Goal: Task Accomplishment & Management: Manage account settings

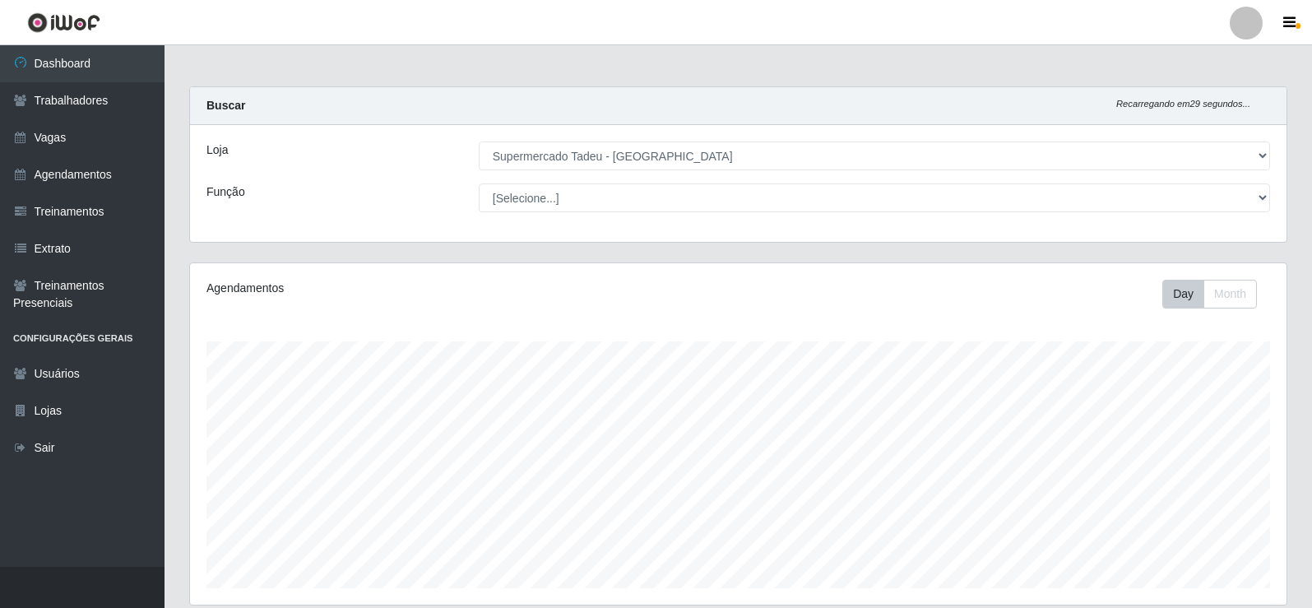
select select "195"
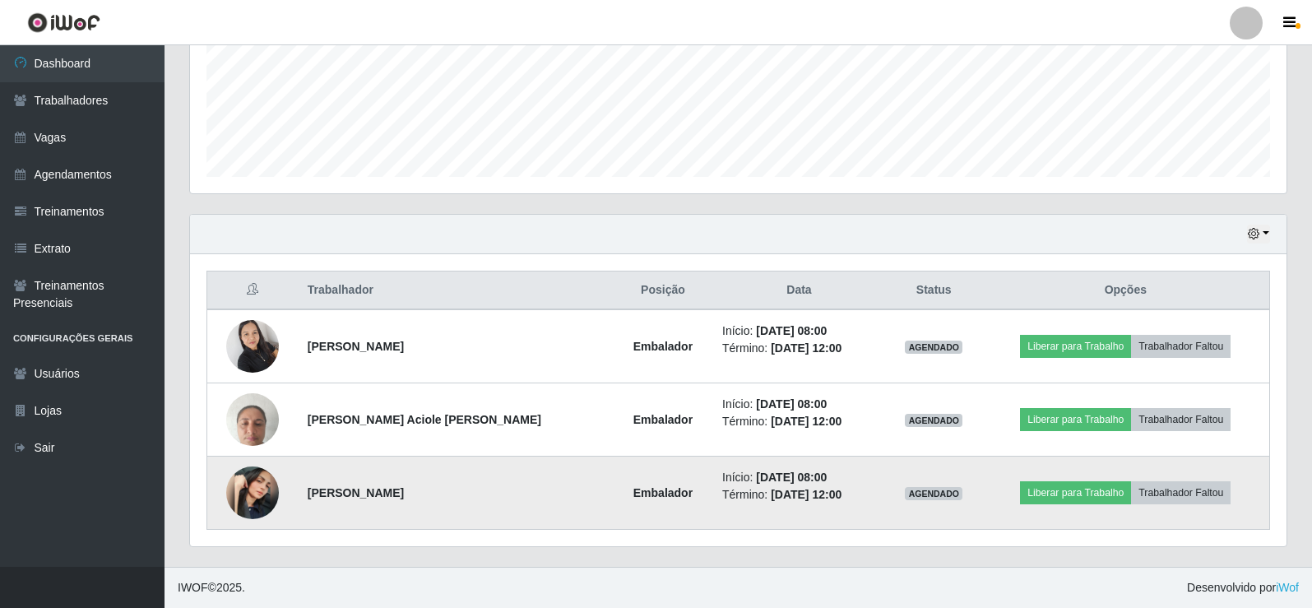
scroll to position [341, 1096]
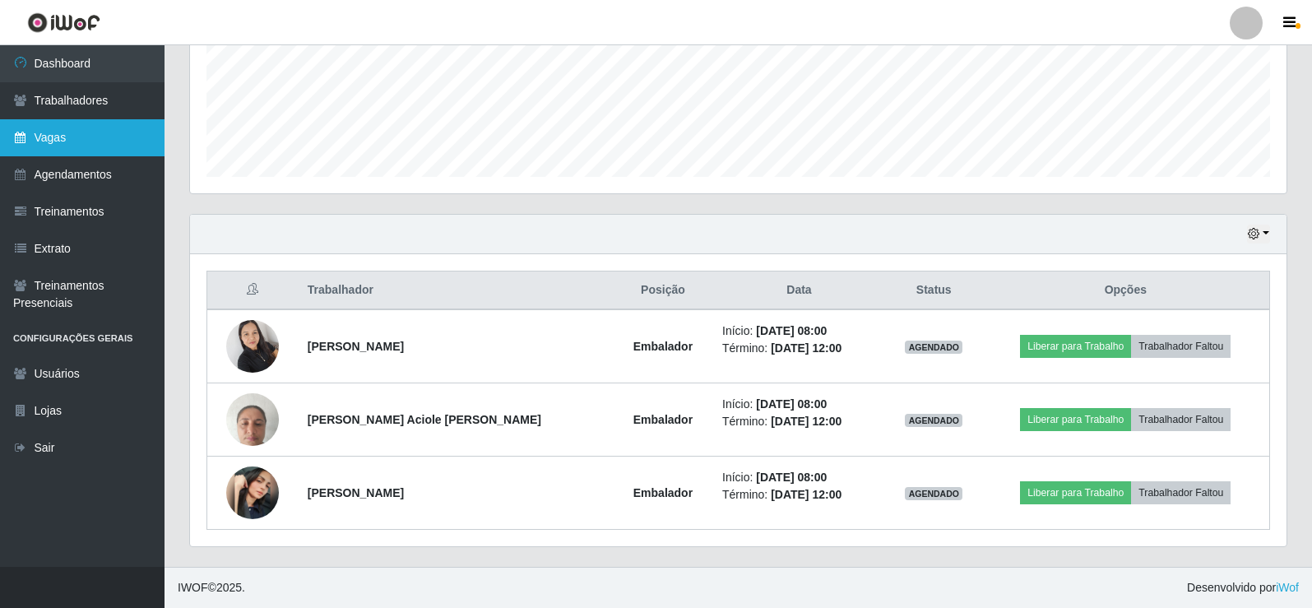
click at [82, 125] on link "Vagas" at bounding box center [82, 137] width 165 height 37
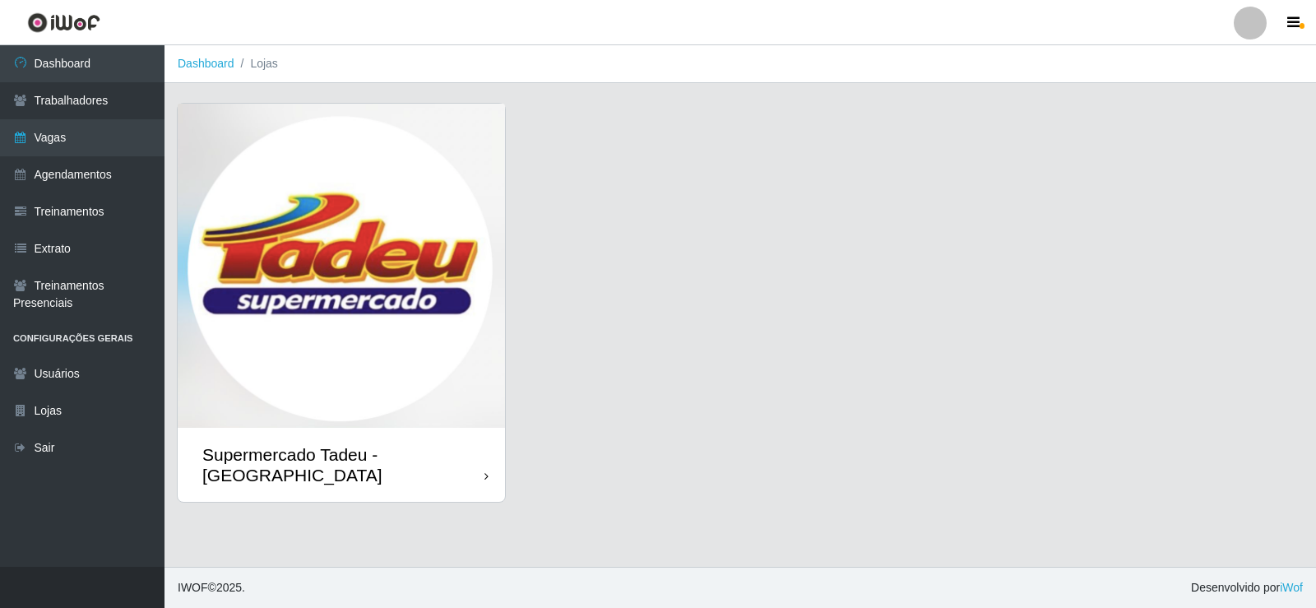
click at [276, 242] on img at bounding box center [341, 266] width 327 height 324
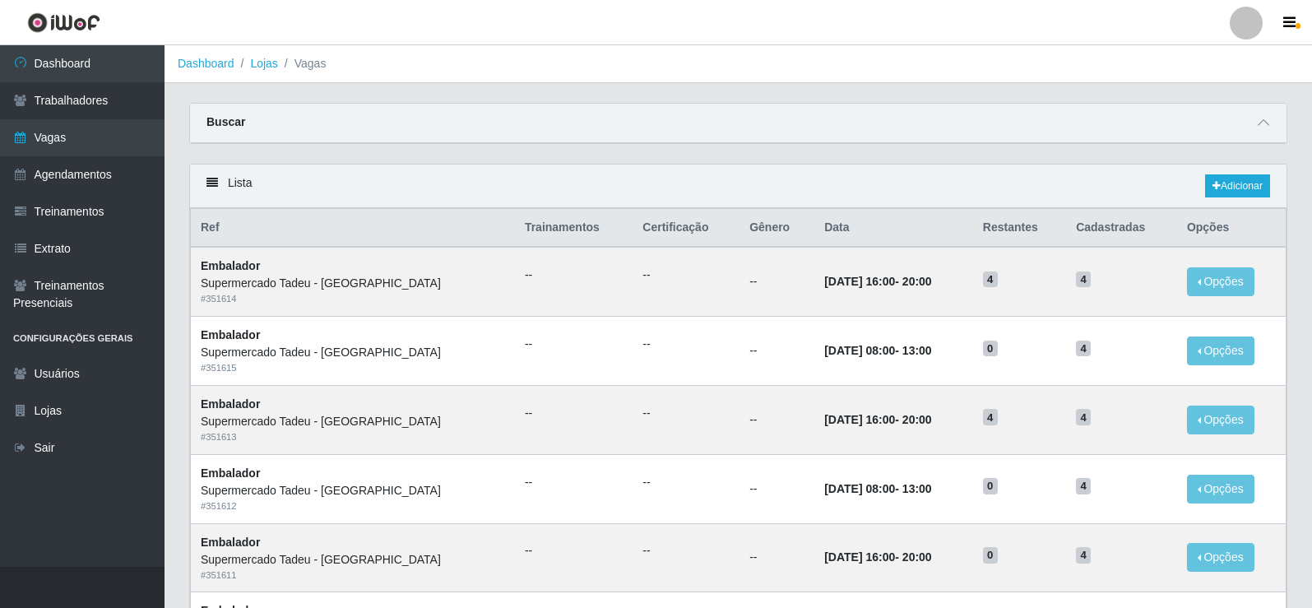
click at [933, 115] on div "Buscar" at bounding box center [738, 123] width 1096 height 39
click at [117, 67] on link "Dashboard" at bounding box center [82, 63] width 165 height 37
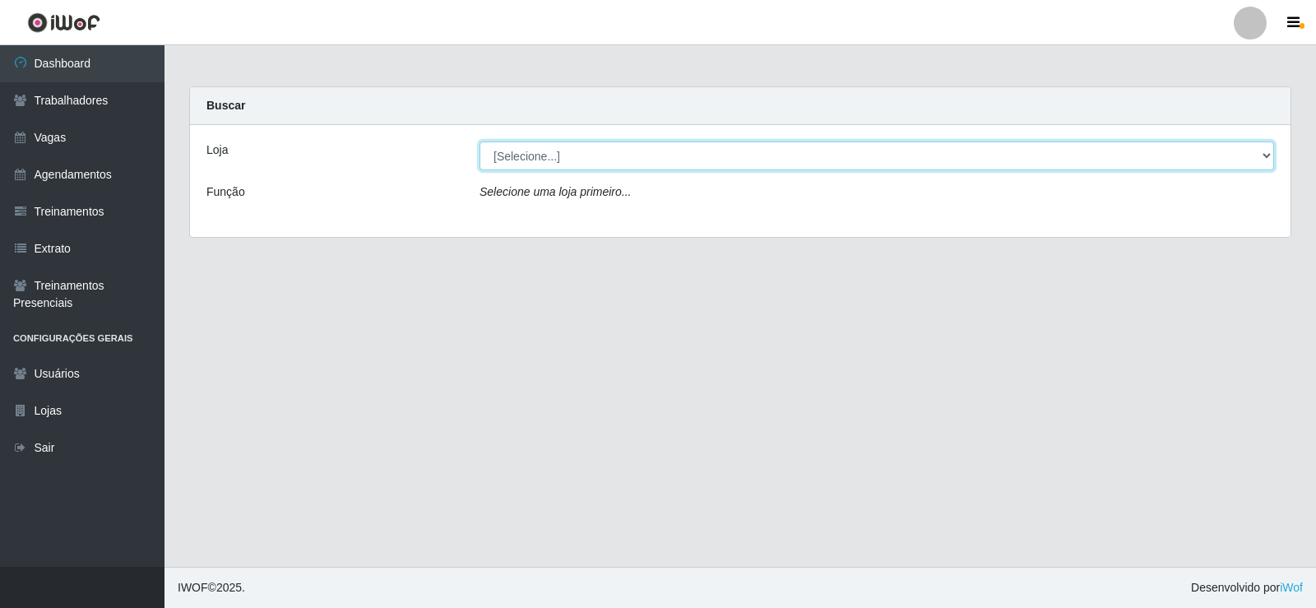
click at [510, 159] on select "[Selecione...] Supermercado Tadeu - [GEOGRAPHIC_DATA]" at bounding box center [877, 155] width 795 height 29
select select "195"
click at [480, 141] on select "[Selecione...] Supermercado Tadeu - [GEOGRAPHIC_DATA]" at bounding box center [877, 155] width 795 height 29
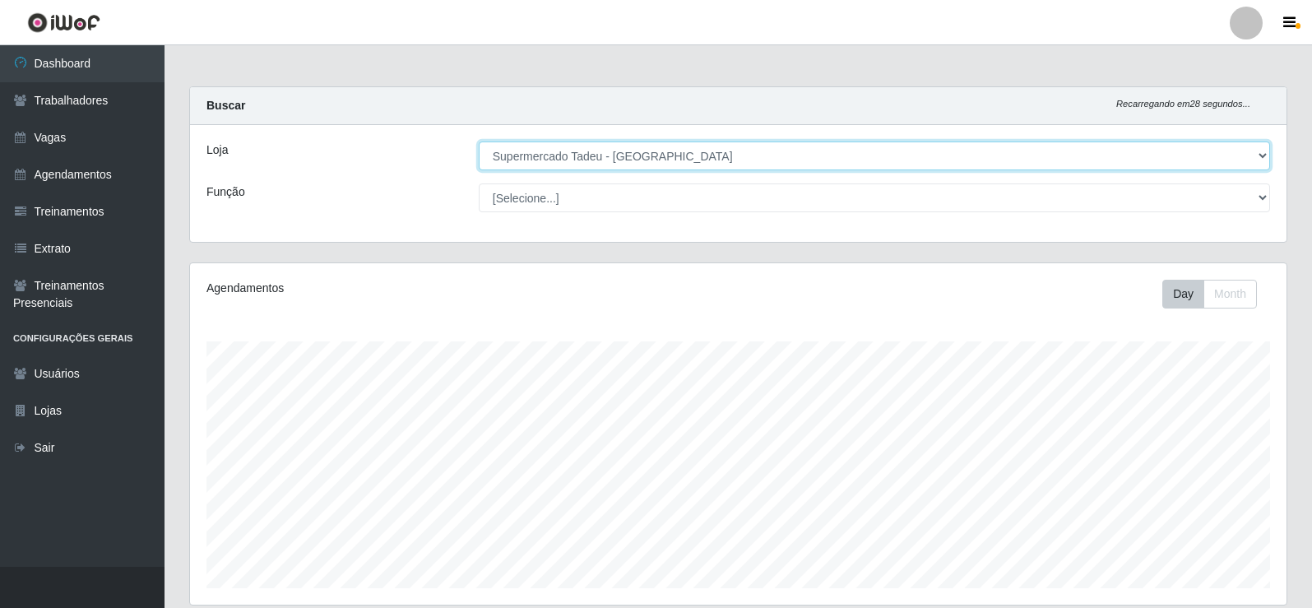
scroll to position [411, 0]
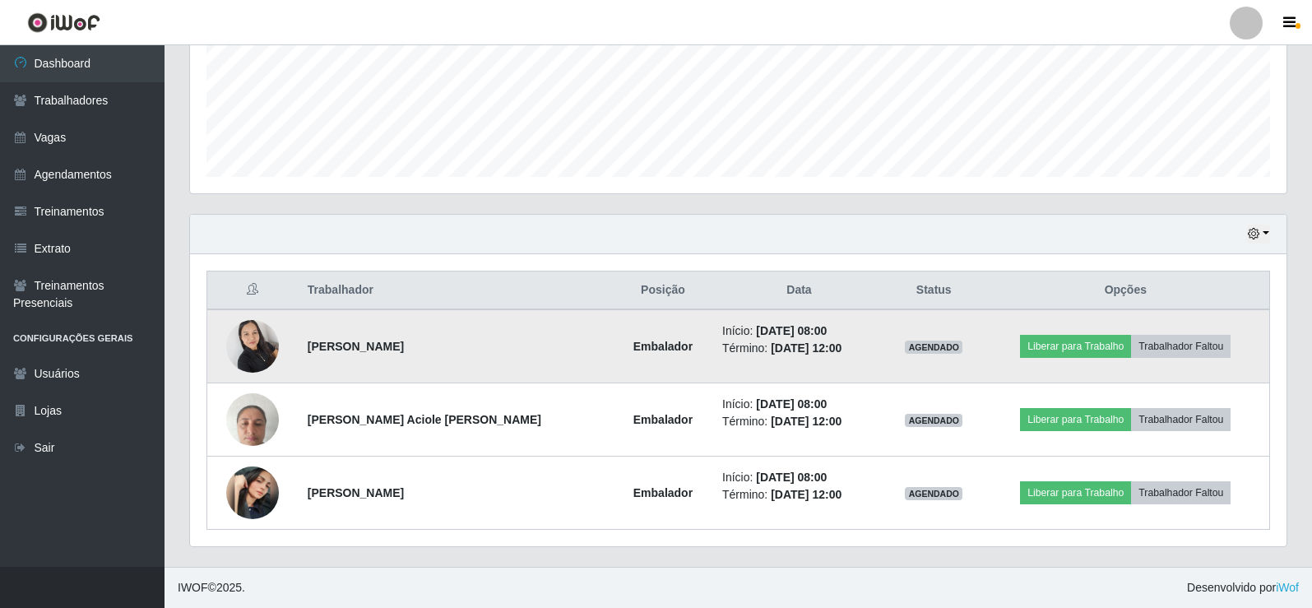
click at [269, 343] on img at bounding box center [252, 346] width 53 height 70
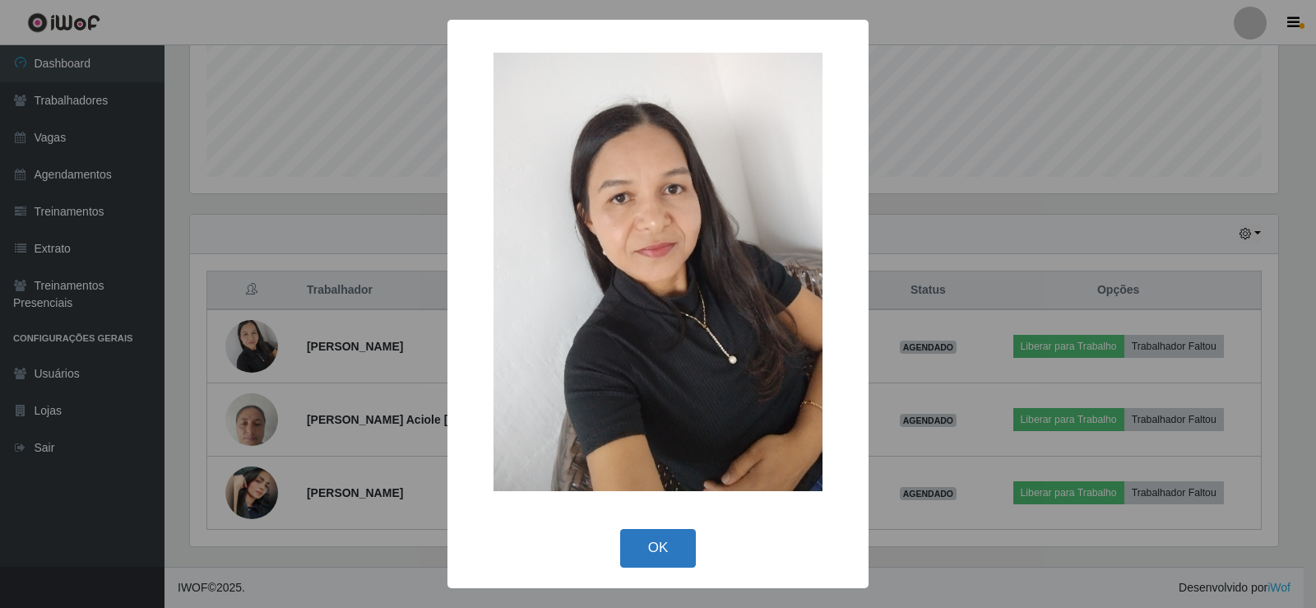
click at [656, 544] on button "OK" at bounding box center [658, 548] width 76 height 39
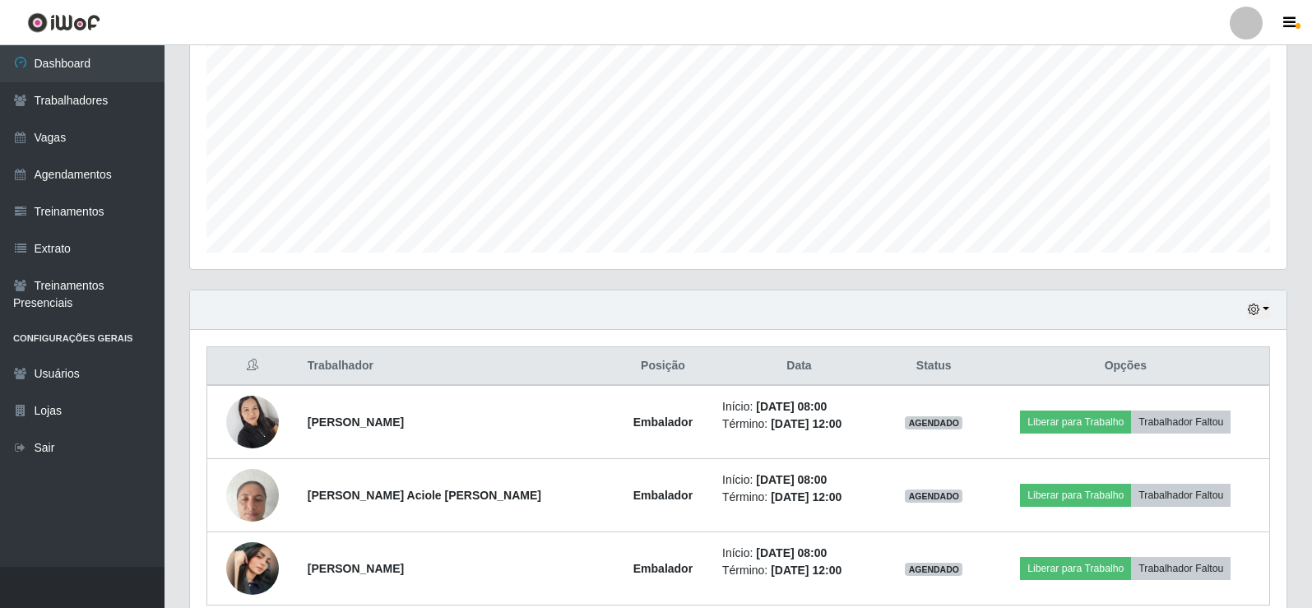
scroll to position [82, 0]
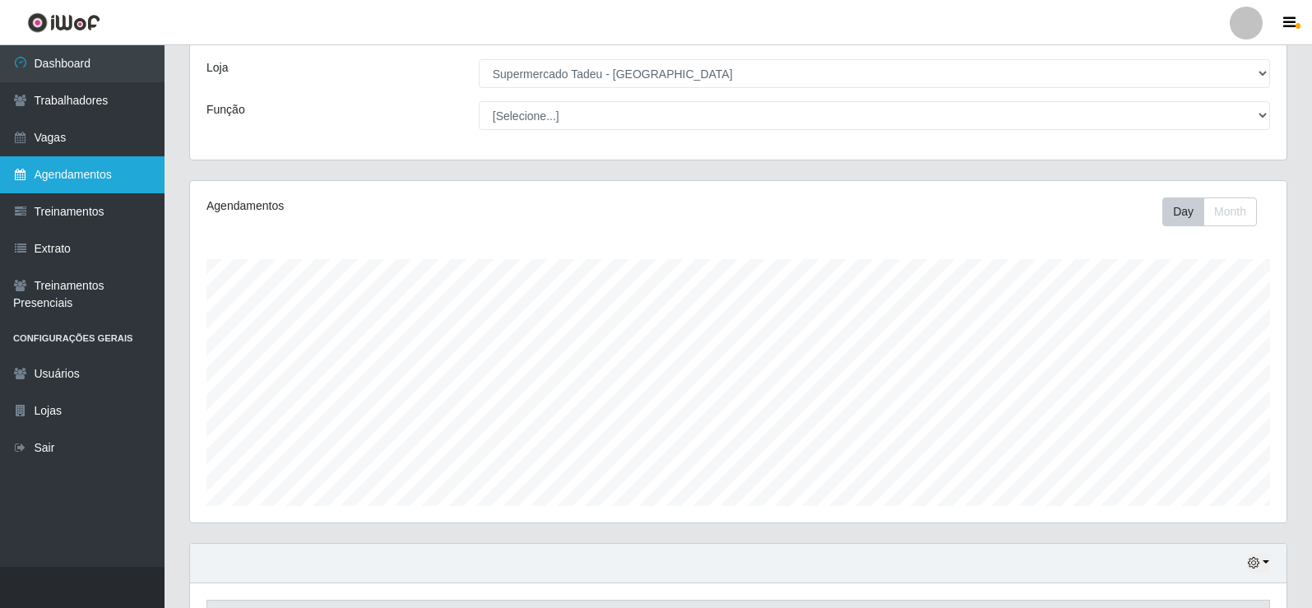
click at [62, 170] on link "Agendamentos" at bounding box center [82, 174] width 165 height 37
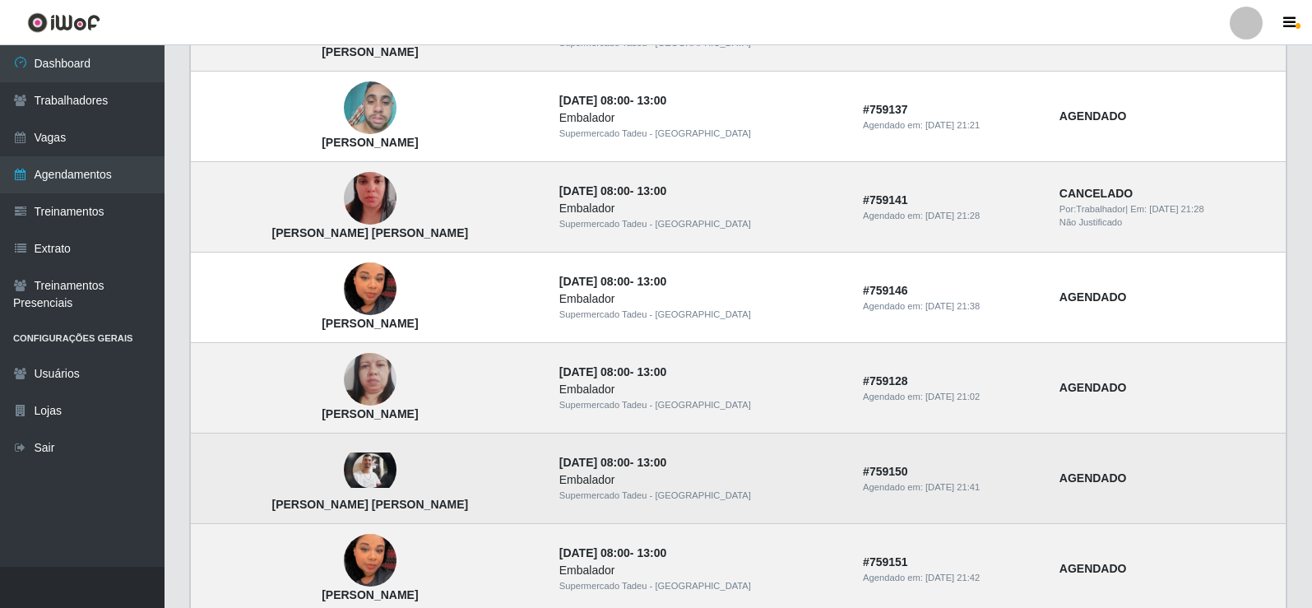
scroll to position [494, 0]
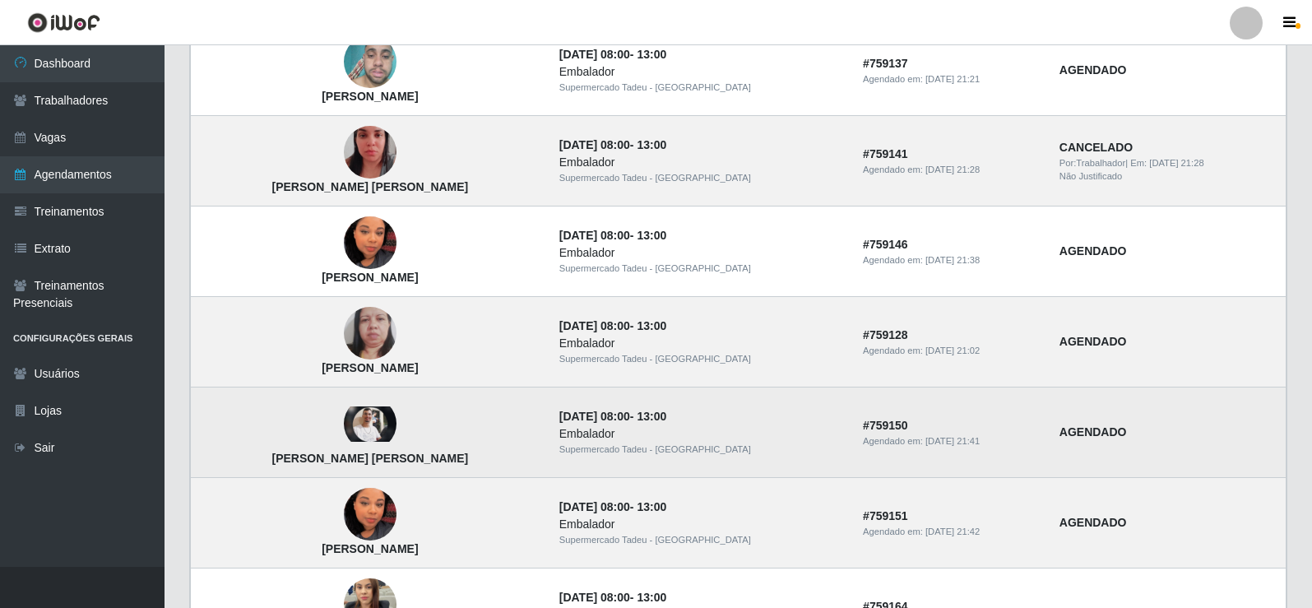
click at [344, 425] on img at bounding box center [370, 423] width 53 height 35
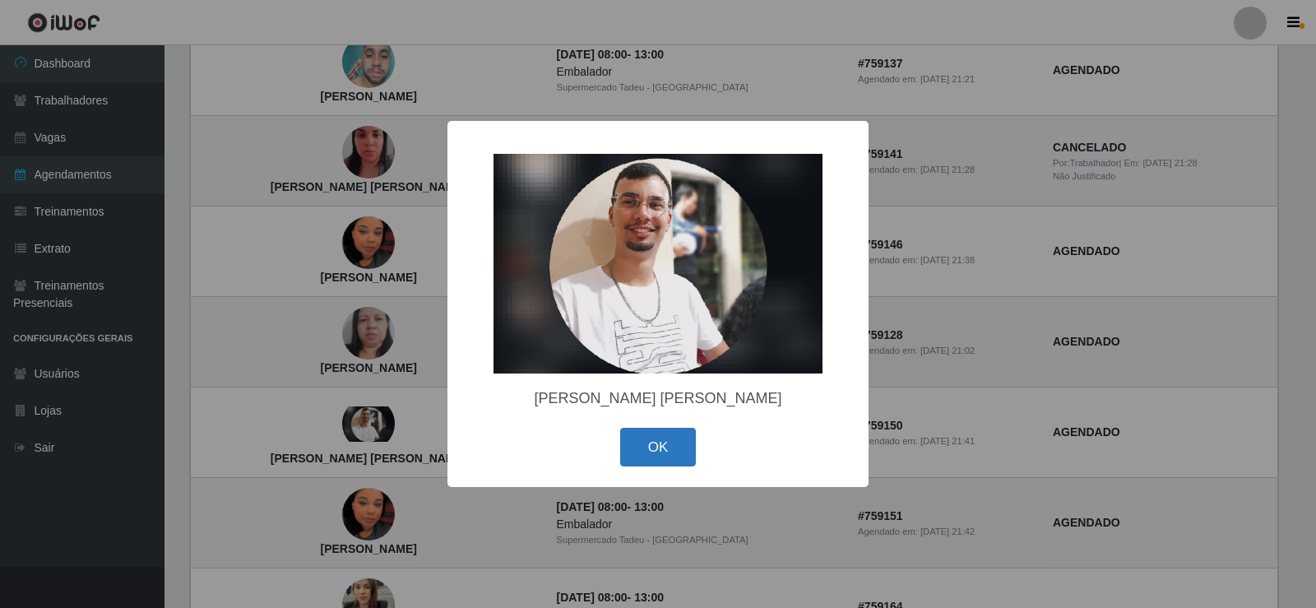
click at [651, 444] on button "OK" at bounding box center [658, 447] width 76 height 39
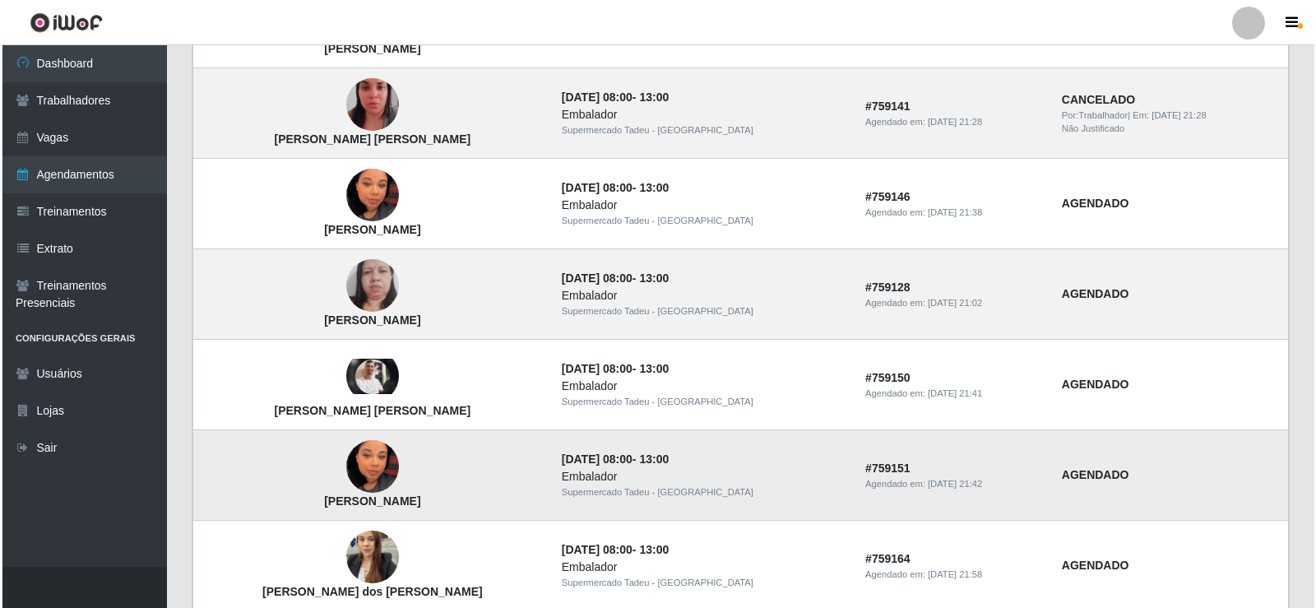
scroll to position [658, 0]
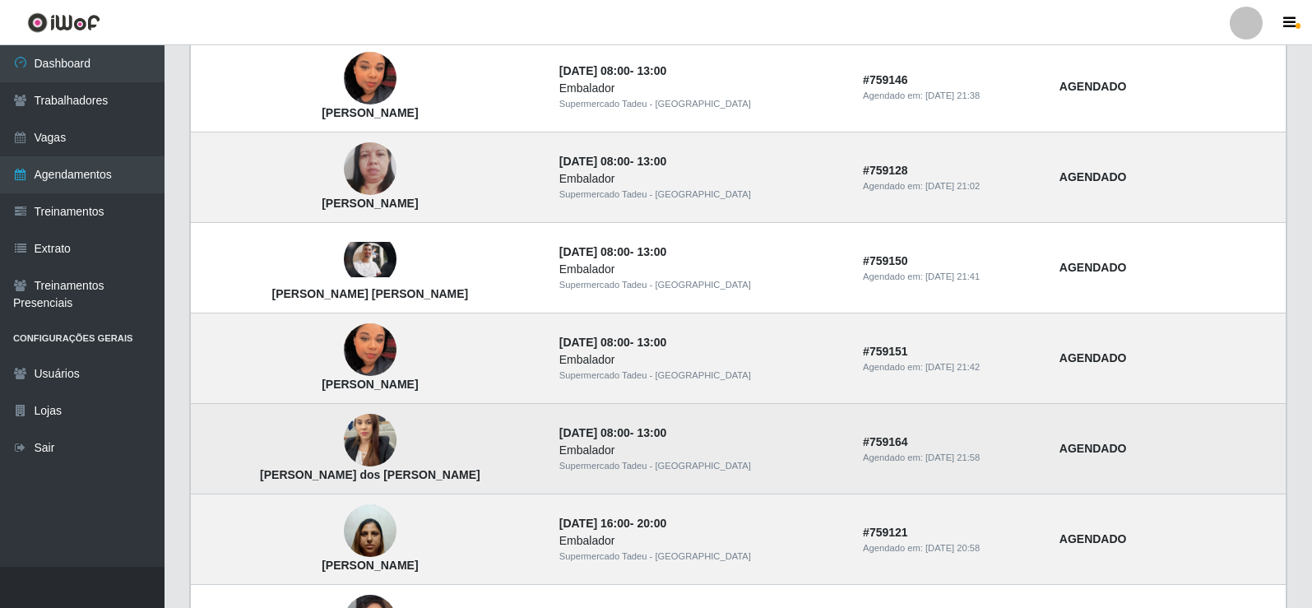
click at [345, 432] on img at bounding box center [370, 441] width 53 height 94
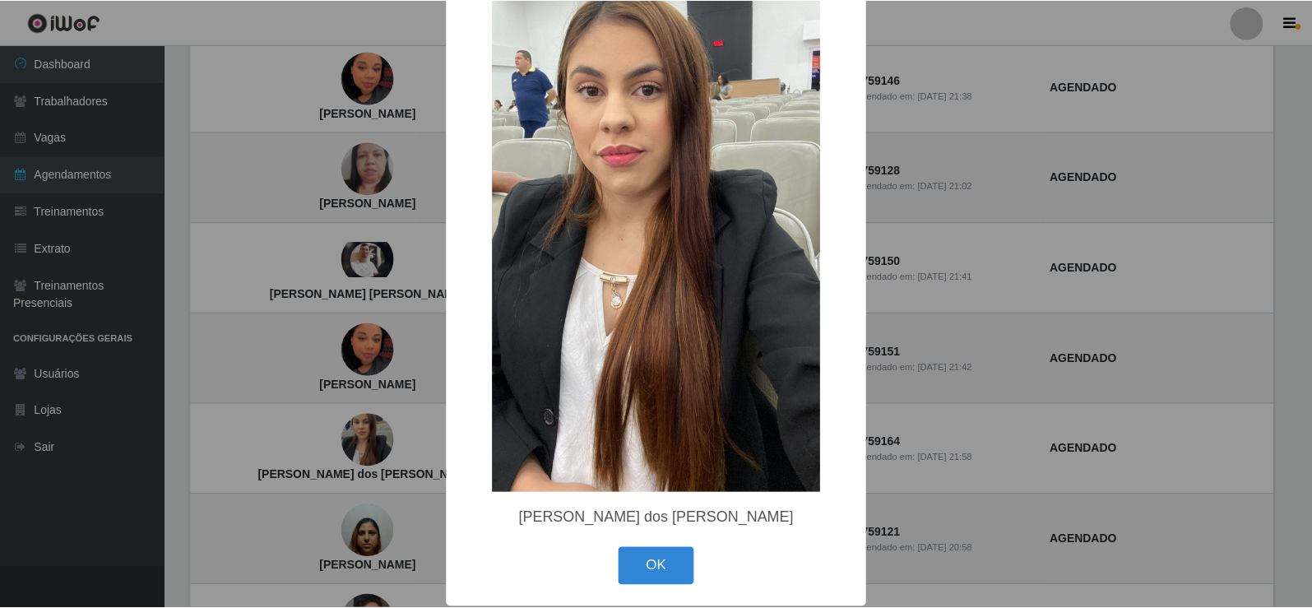
scroll to position [141, 0]
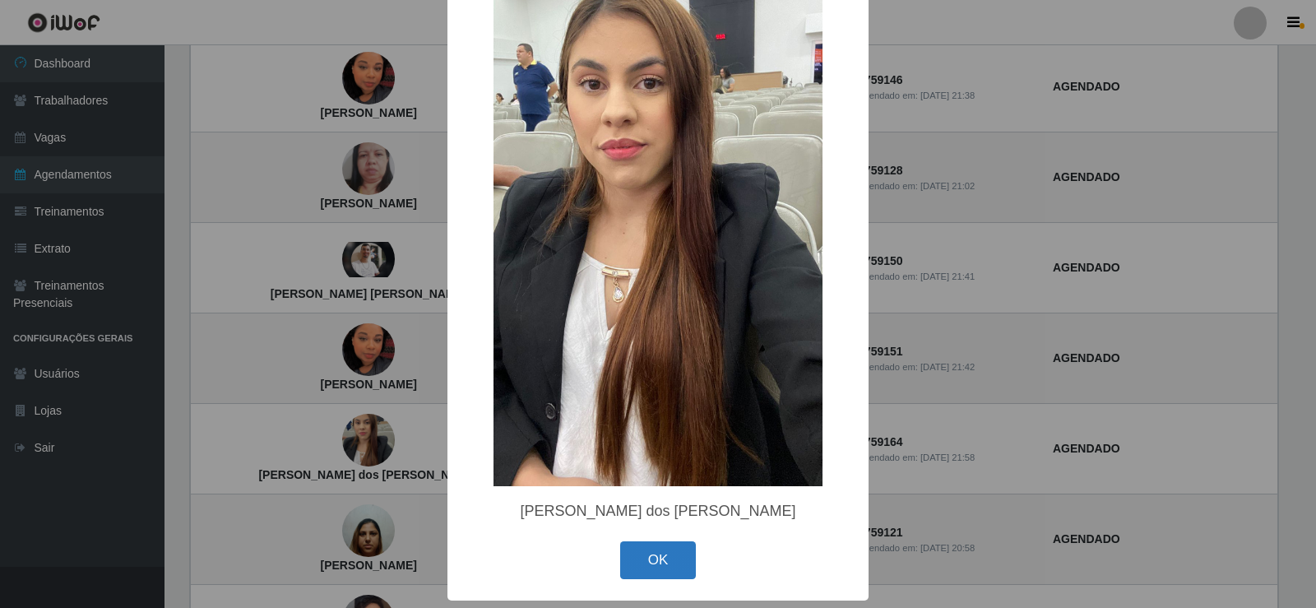
click at [651, 573] on button "OK" at bounding box center [658, 560] width 76 height 39
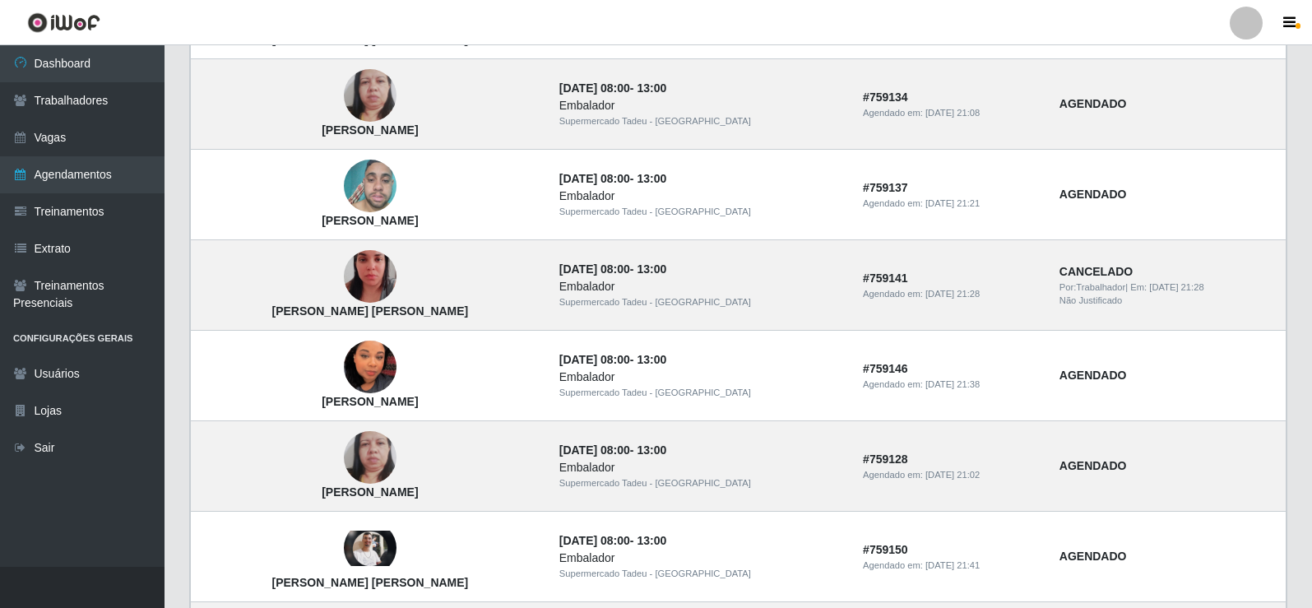
scroll to position [0, 0]
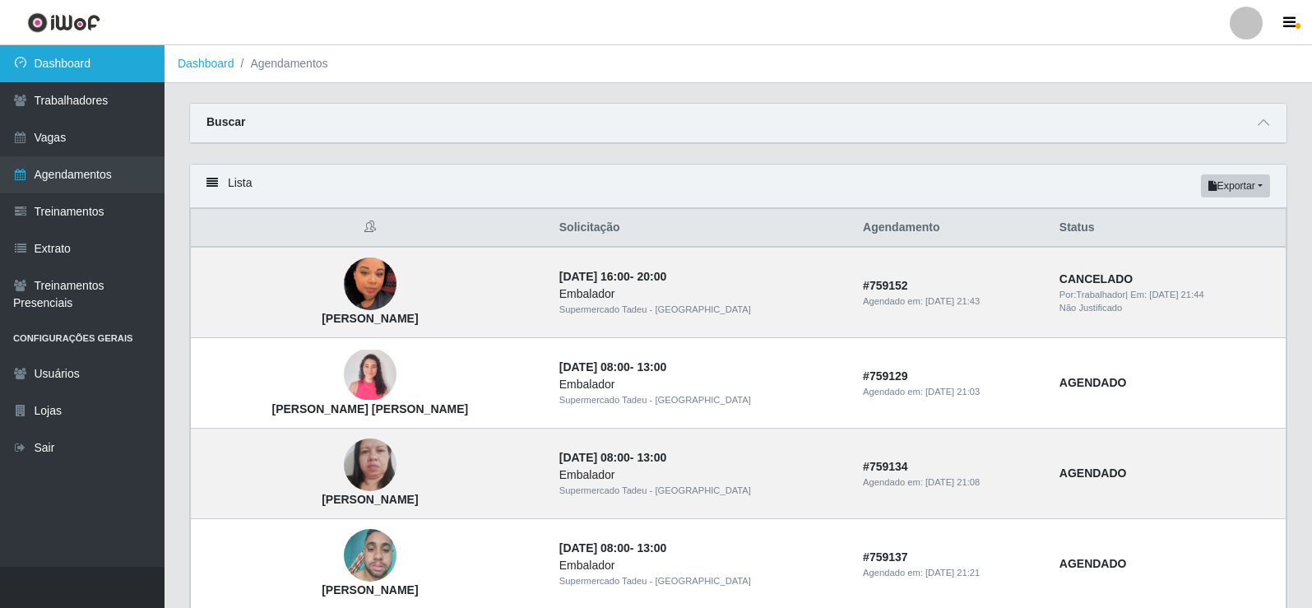
click at [130, 45] on link "Dashboard" at bounding box center [82, 63] width 165 height 37
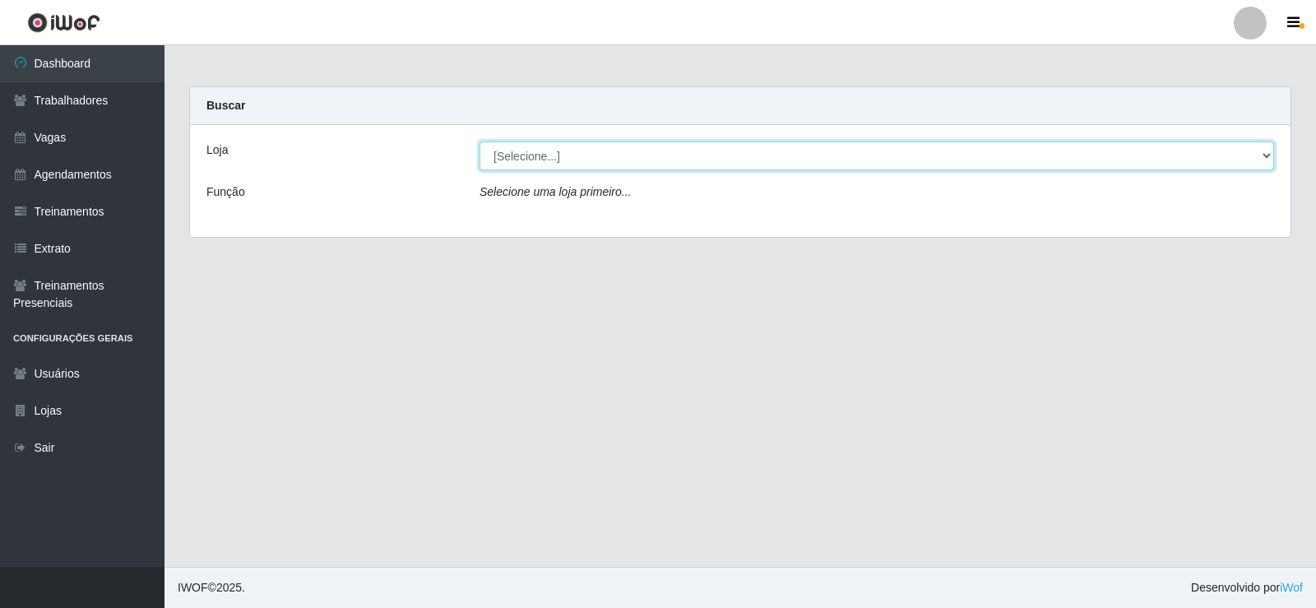
click at [515, 160] on select "[Selecione...] Supermercado Tadeu - [GEOGRAPHIC_DATA]" at bounding box center [877, 155] width 795 height 29
select select "195"
click at [480, 141] on select "[Selecione...] Supermercado Tadeu - [GEOGRAPHIC_DATA]" at bounding box center [877, 155] width 795 height 29
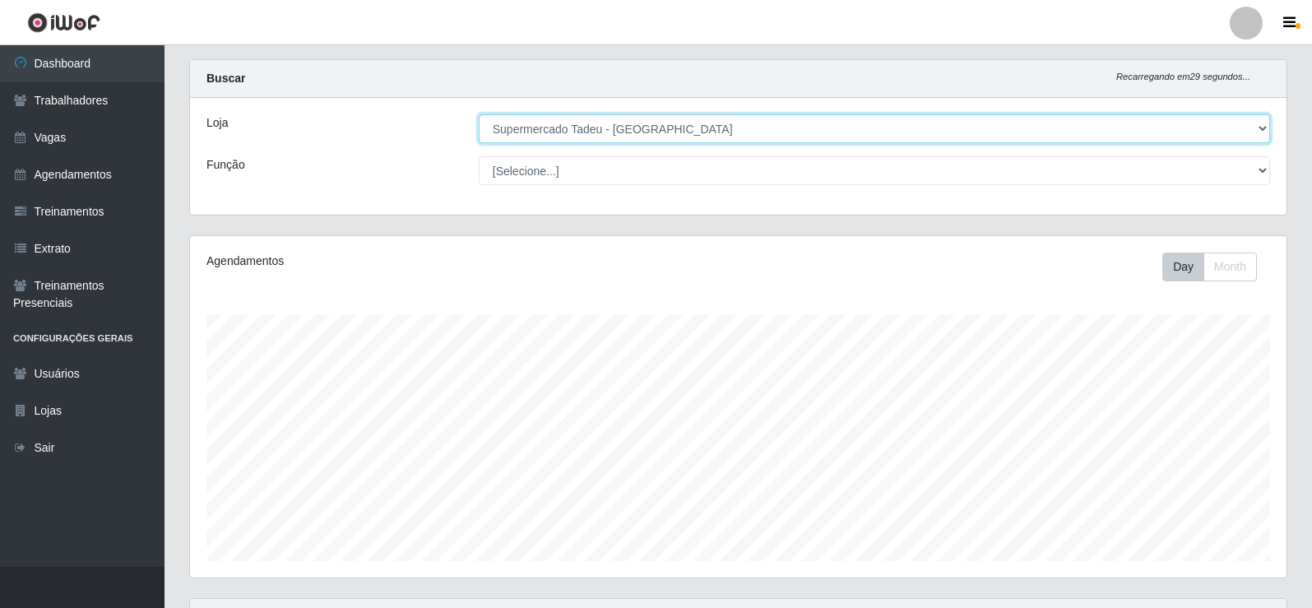
scroll to position [411, 0]
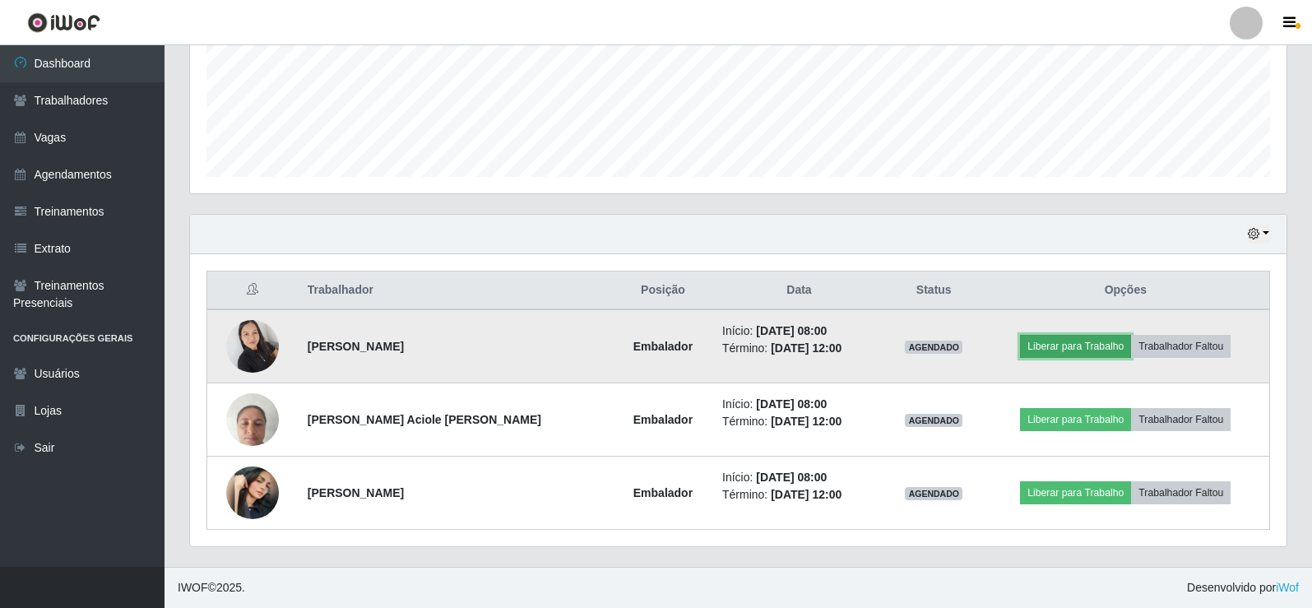
click at [1065, 341] on button "Liberar para Trabalho" at bounding box center [1075, 346] width 111 height 23
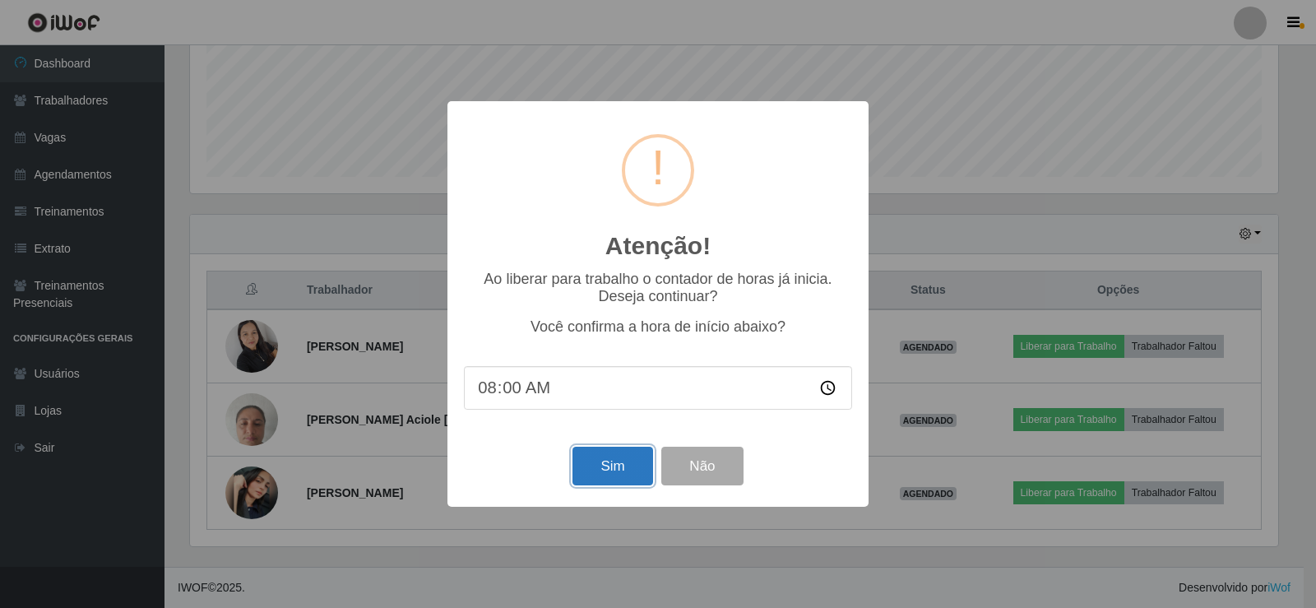
drag, startPoint x: 606, startPoint y: 460, endPoint x: 593, endPoint y: 469, distance: 16.0
click at [604, 460] on button "Sim" at bounding box center [613, 466] width 80 height 39
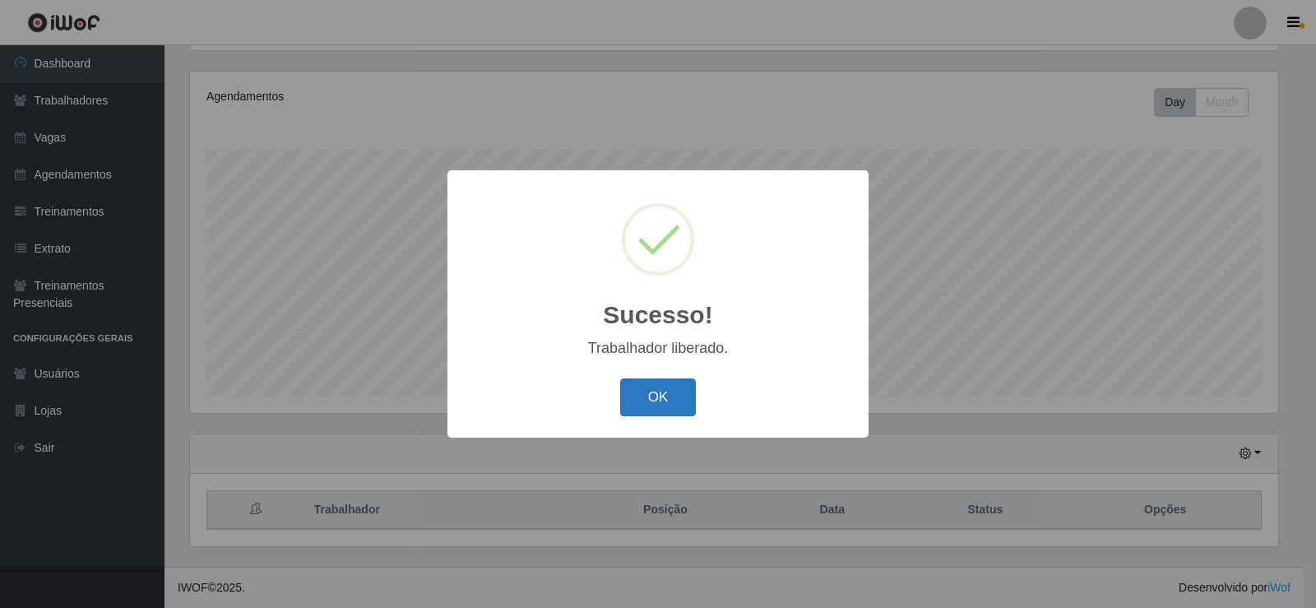
click at [642, 390] on button "OK" at bounding box center [658, 397] width 76 height 39
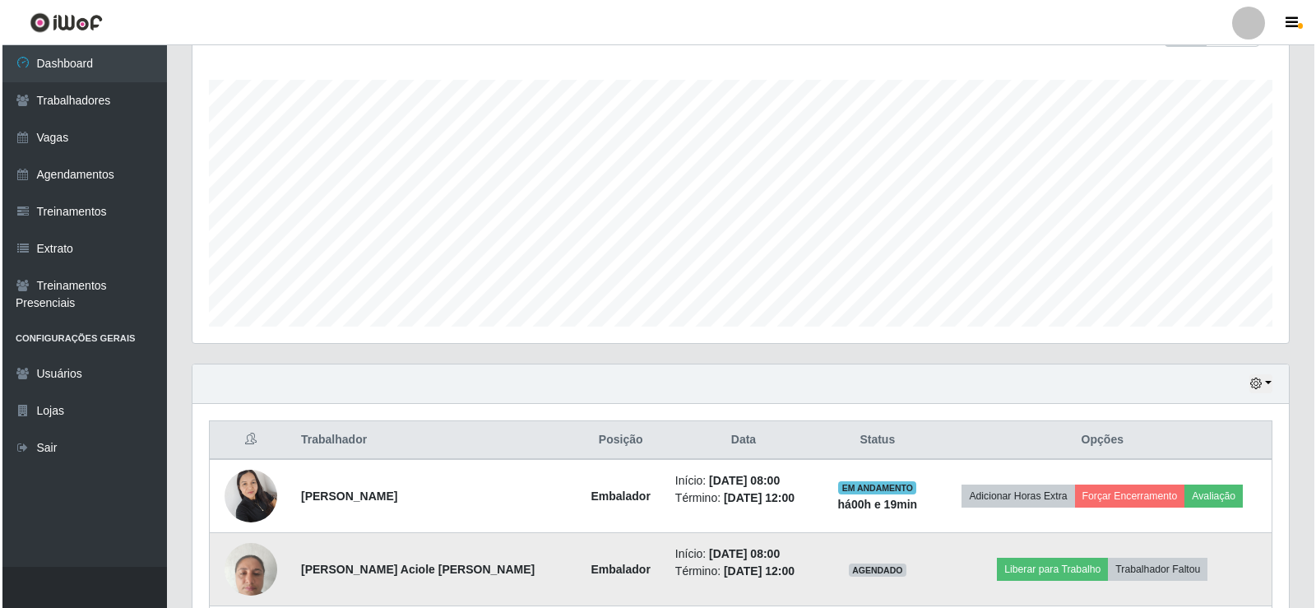
scroll to position [411, 0]
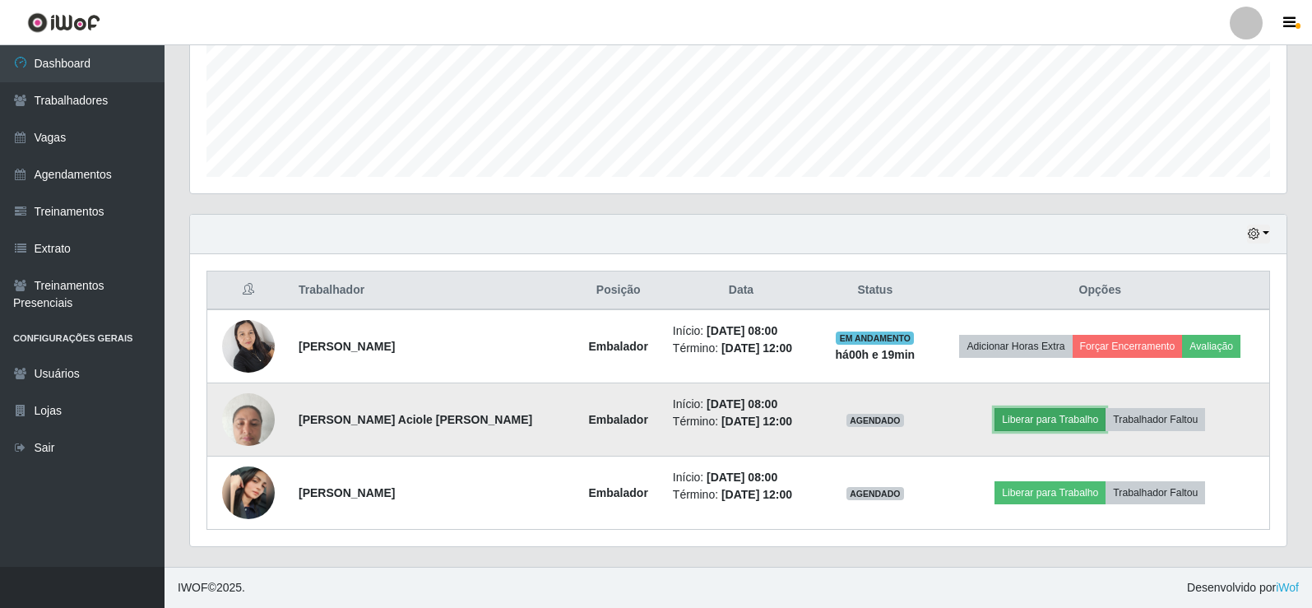
click at [1018, 411] on button "Liberar para Trabalho" at bounding box center [1049, 419] width 111 height 23
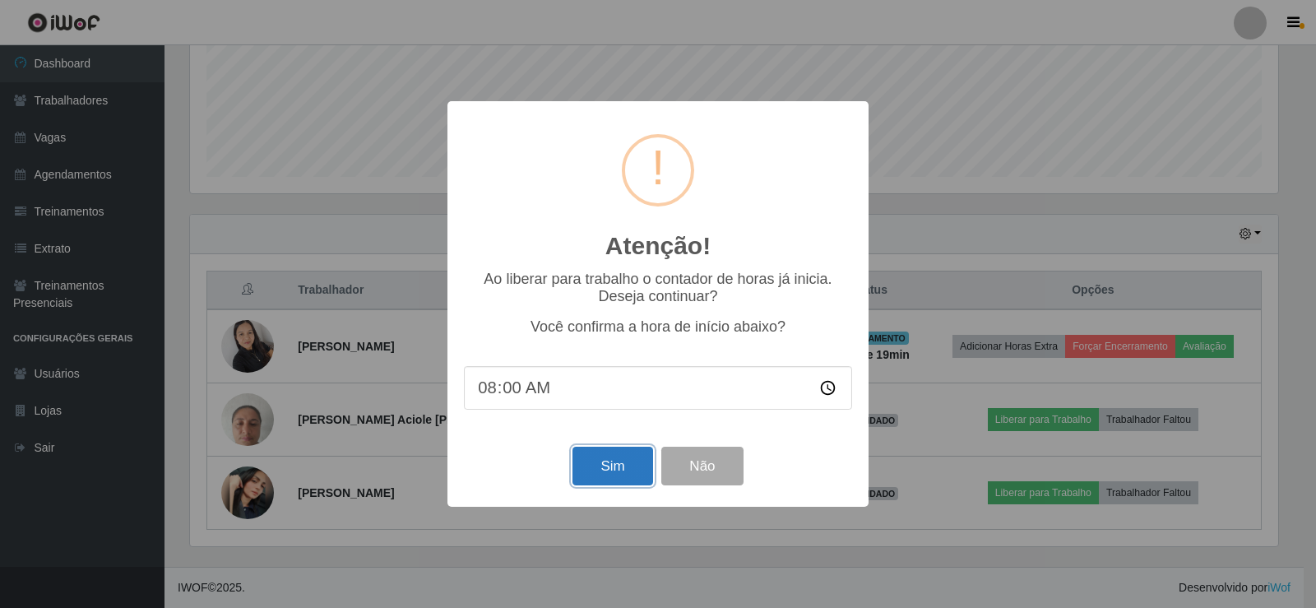
click at [610, 481] on button "Sim" at bounding box center [613, 466] width 80 height 39
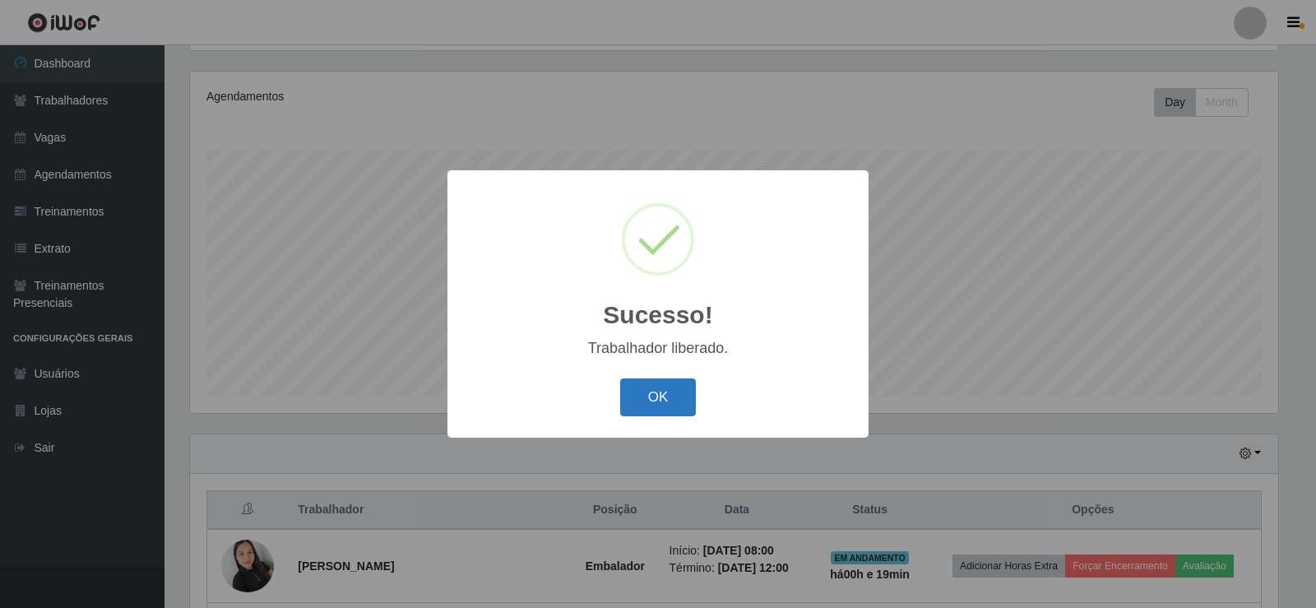
click at [649, 383] on button "OK" at bounding box center [658, 397] width 76 height 39
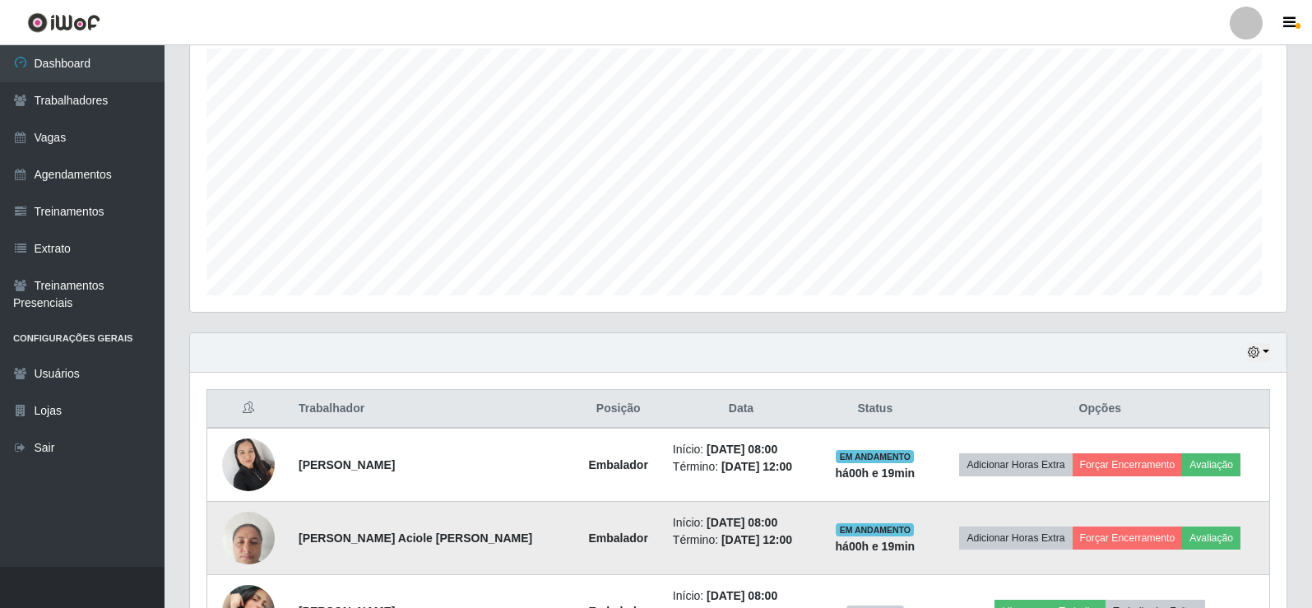
scroll to position [411, 0]
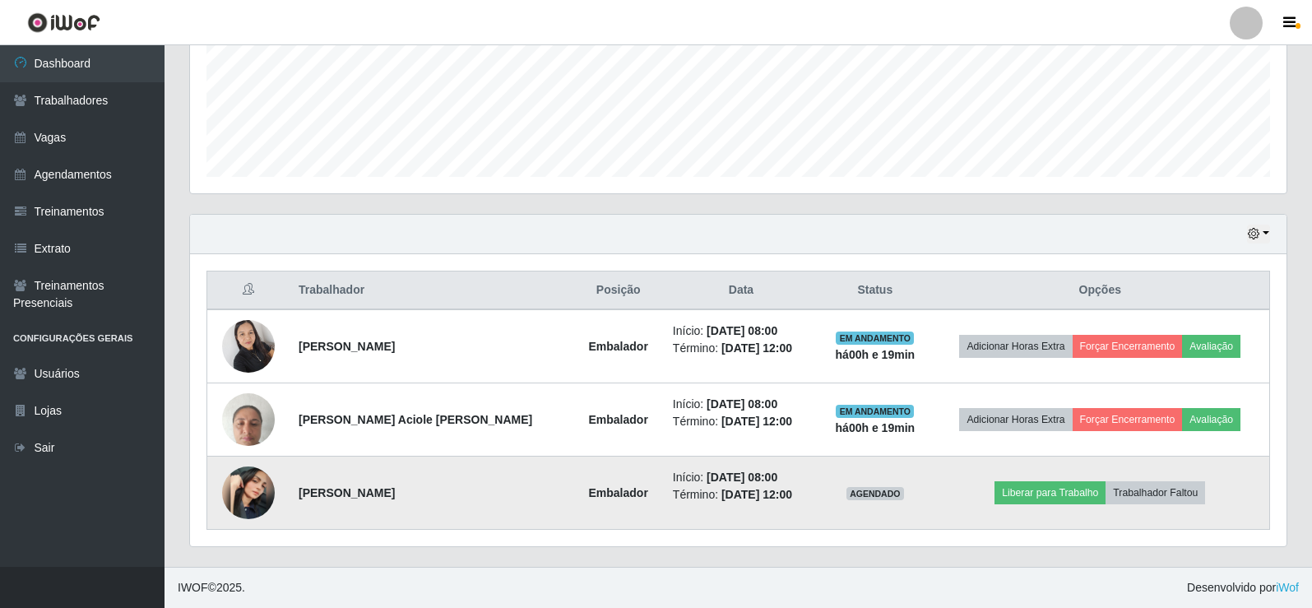
click at [267, 475] on img at bounding box center [248, 492] width 53 height 53
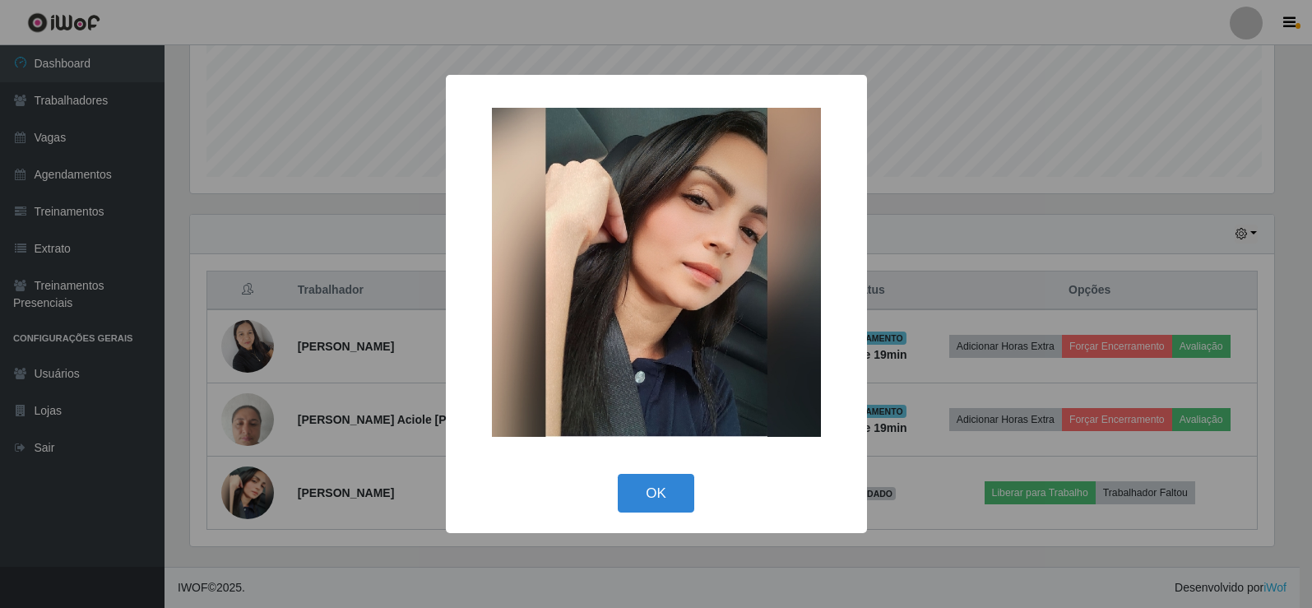
scroll to position [341, 1088]
click at [634, 502] on button "OK" at bounding box center [658, 493] width 76 height 39
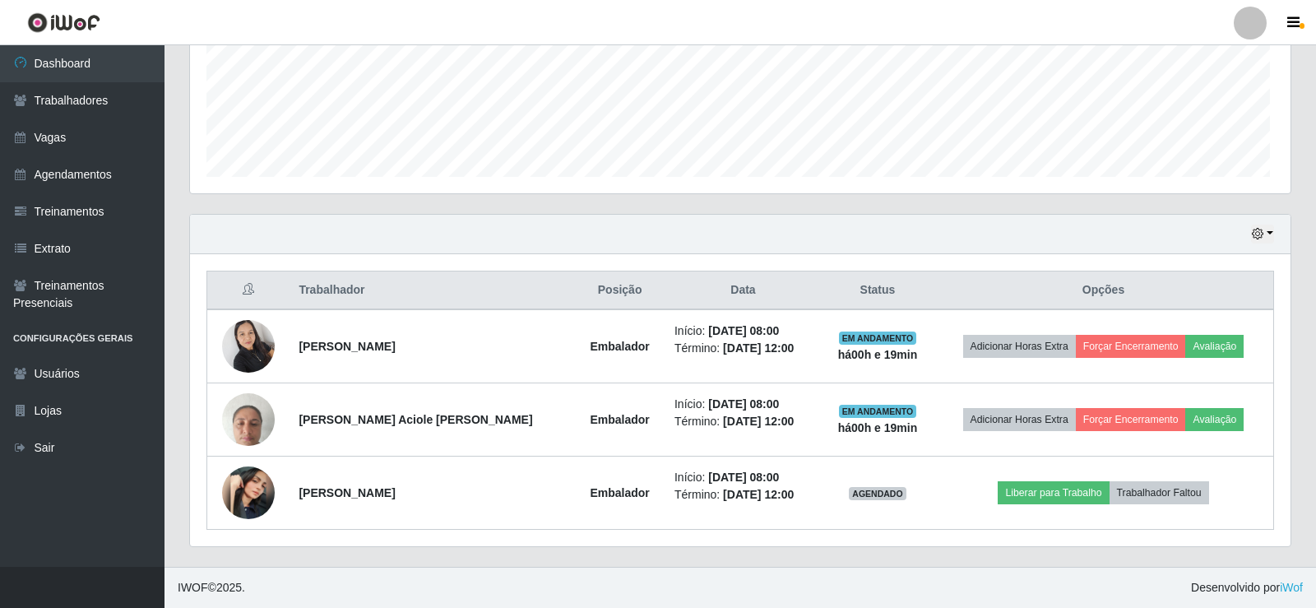
scroll to position [341, 1096]
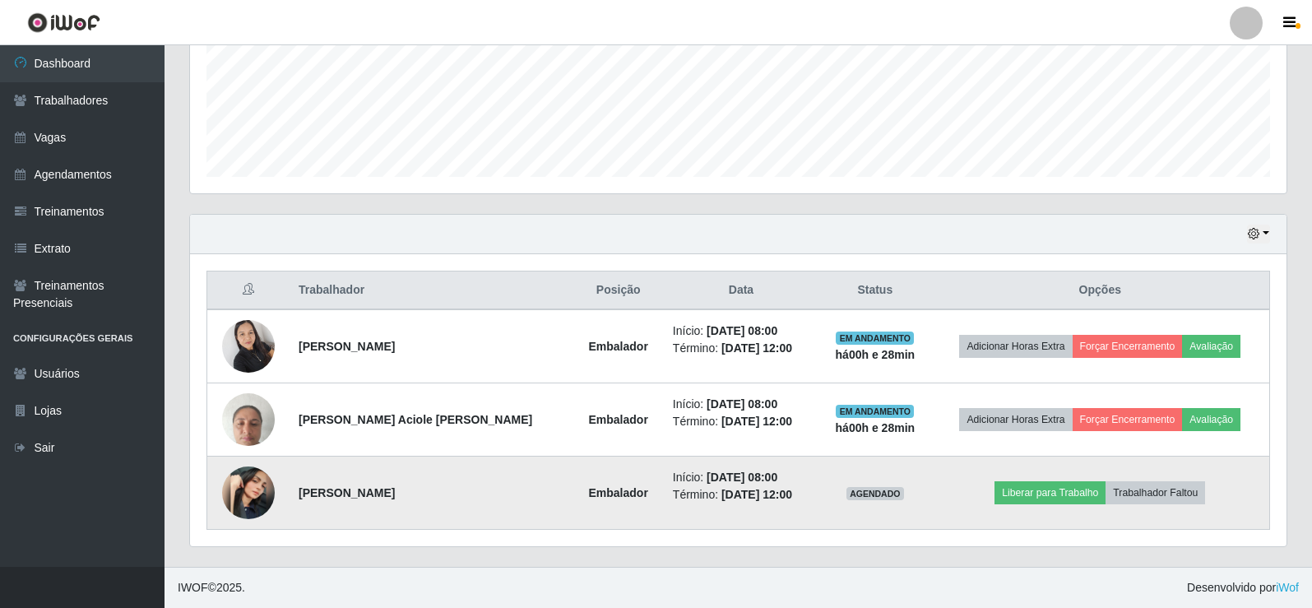
click at [266, 493] on img at bounding box center [248, 492] width 53 height 53
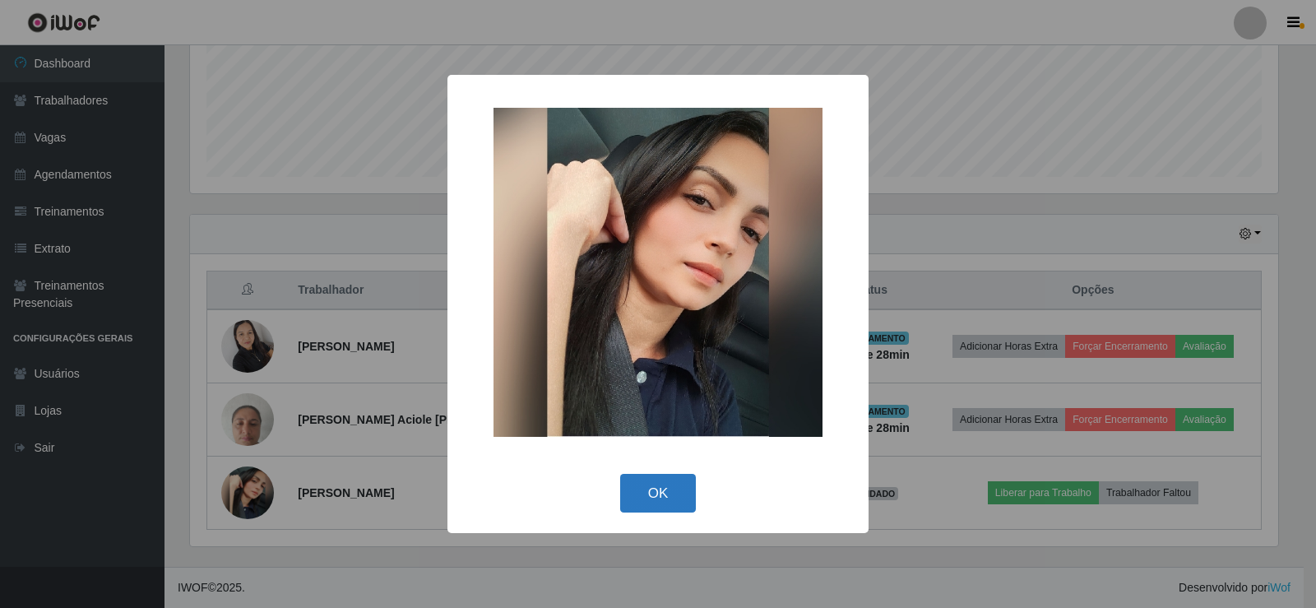
click at [651, 488] on button "OK" at bounding box center [658, 493] width 76 height 39
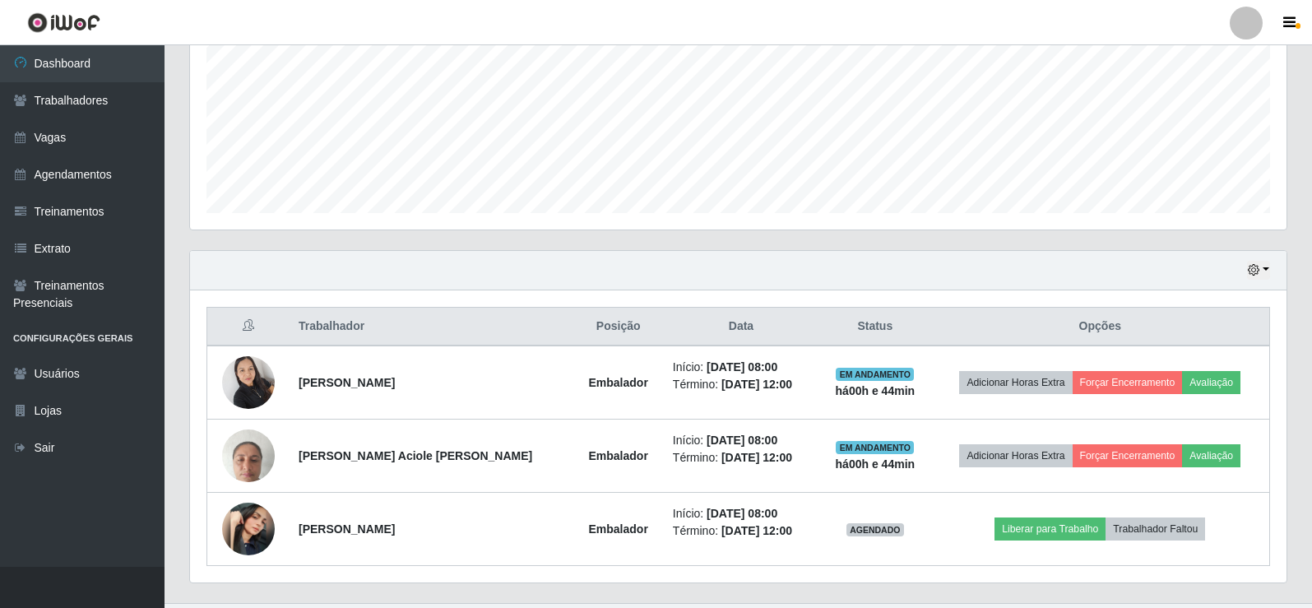
scroll to position [411, 0]
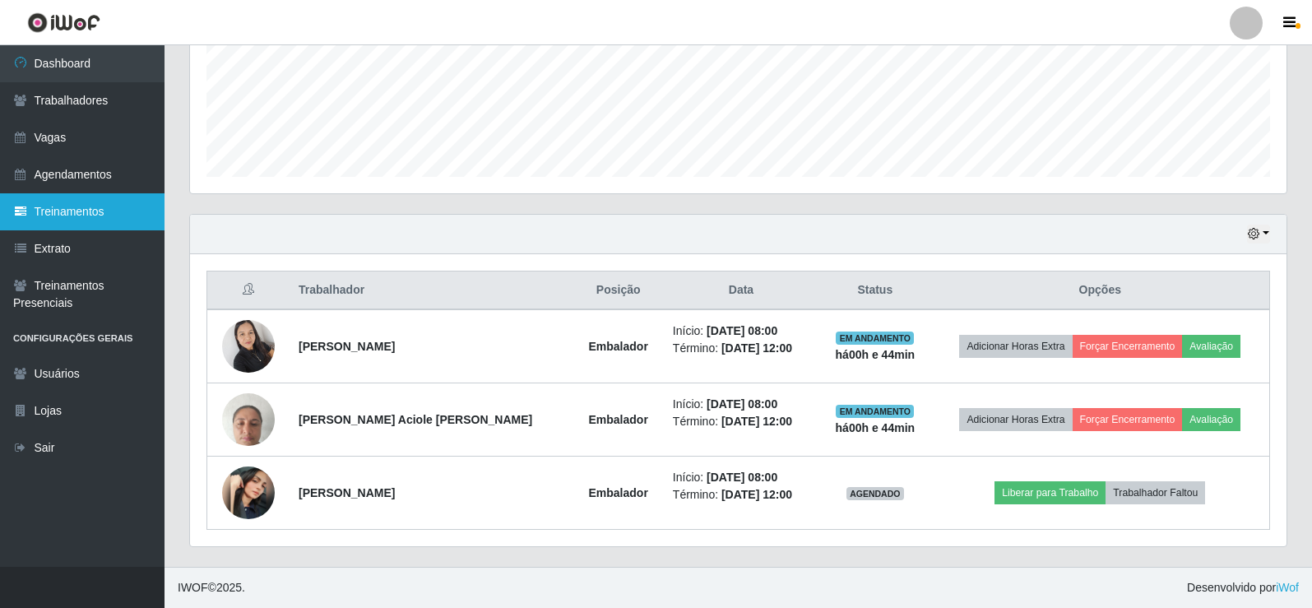
click at [23, 228] on link "Treinamentos" at bounding box center [82, 211] width 165 height 37
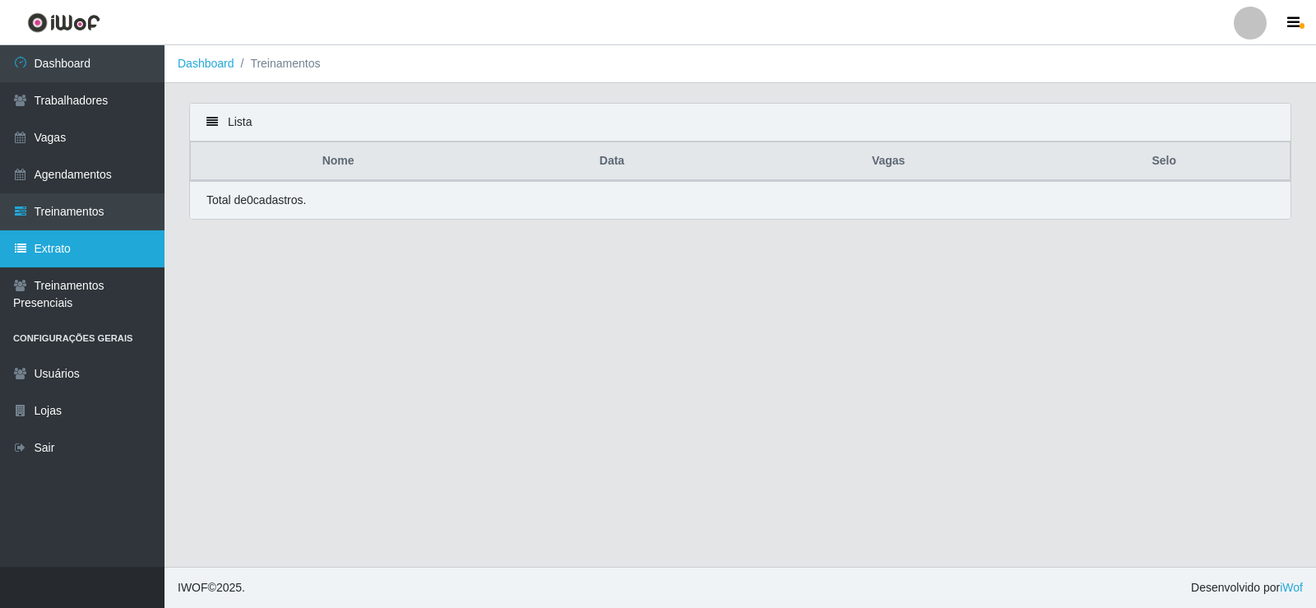
click at [74, 252] on link "Extrato" at bounding box center [82, 248] width 165 height 37
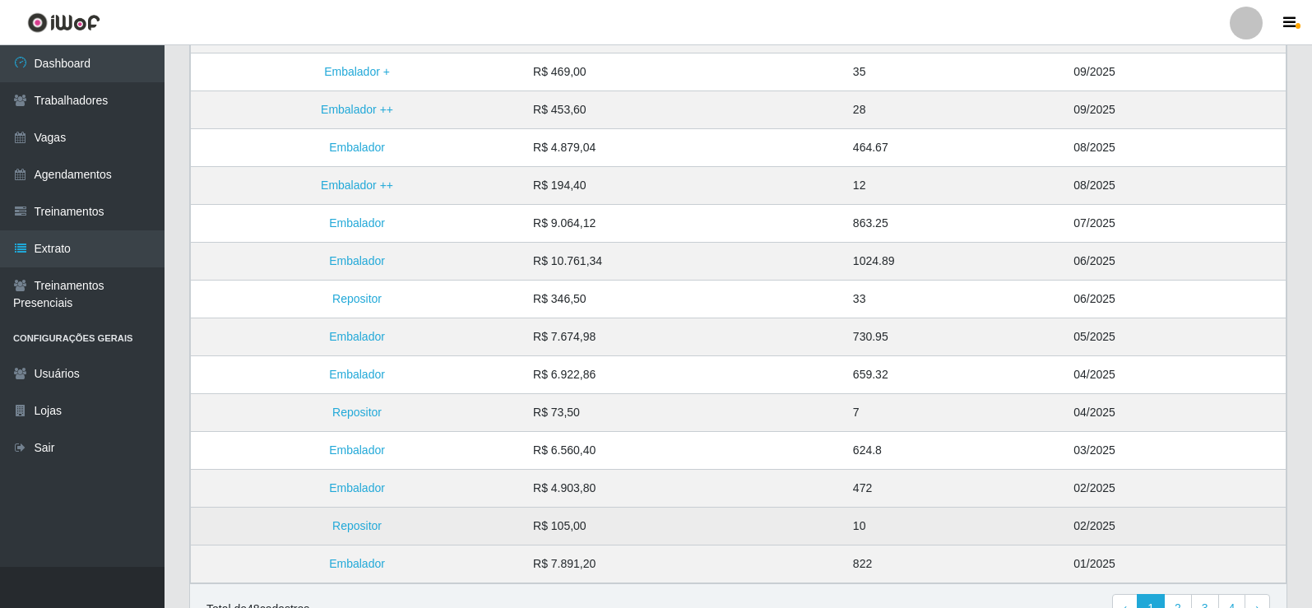
scroll to position [238, 0]
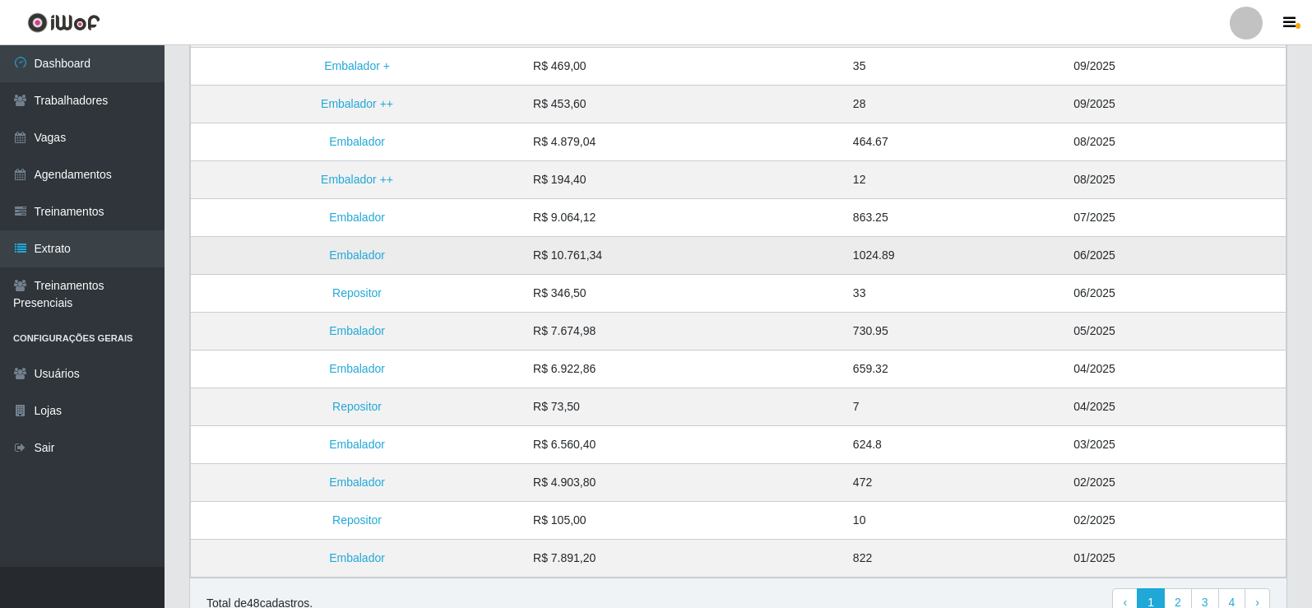
click at [772, 259] on td "R$ 10.761,34" at bounding box center [683, 256] width 320 height 38
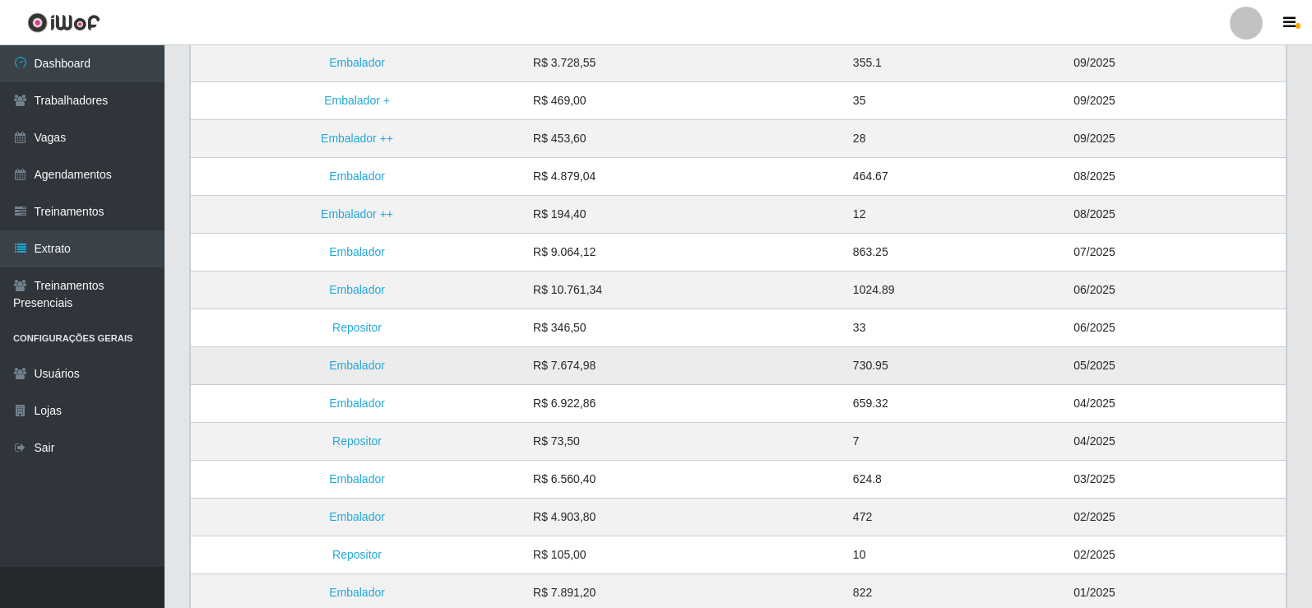
scroll to position [320, 0]
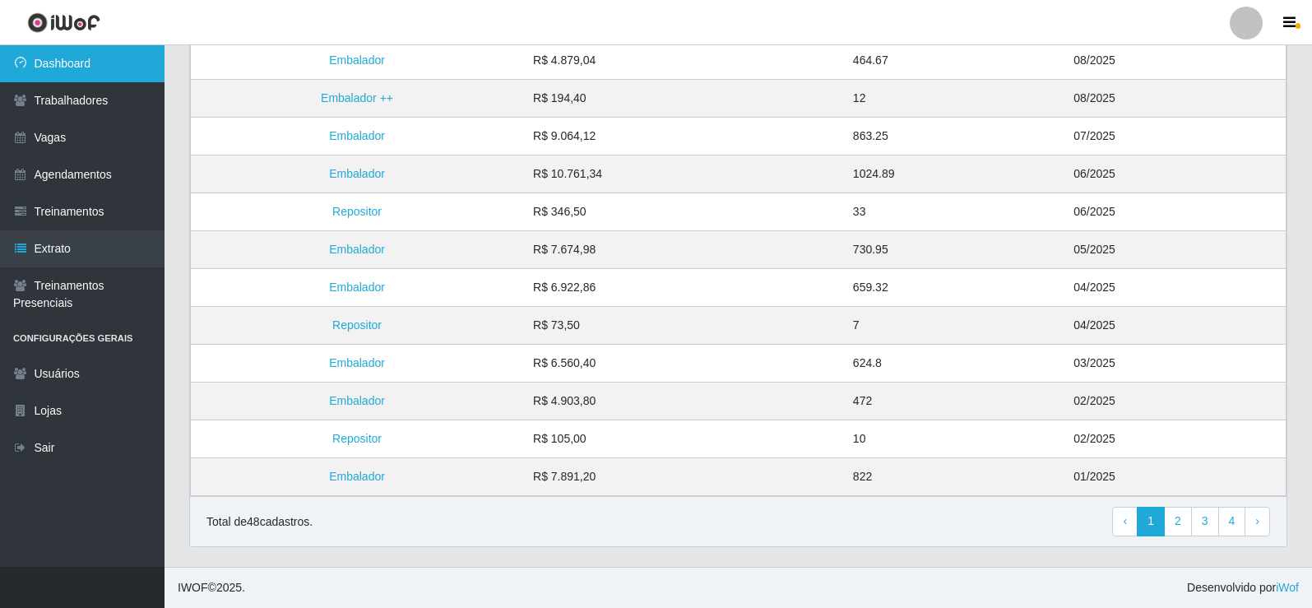
click at [56, 73] on link "Dashboard" at bounding box center [82, 63] width 165 height 37
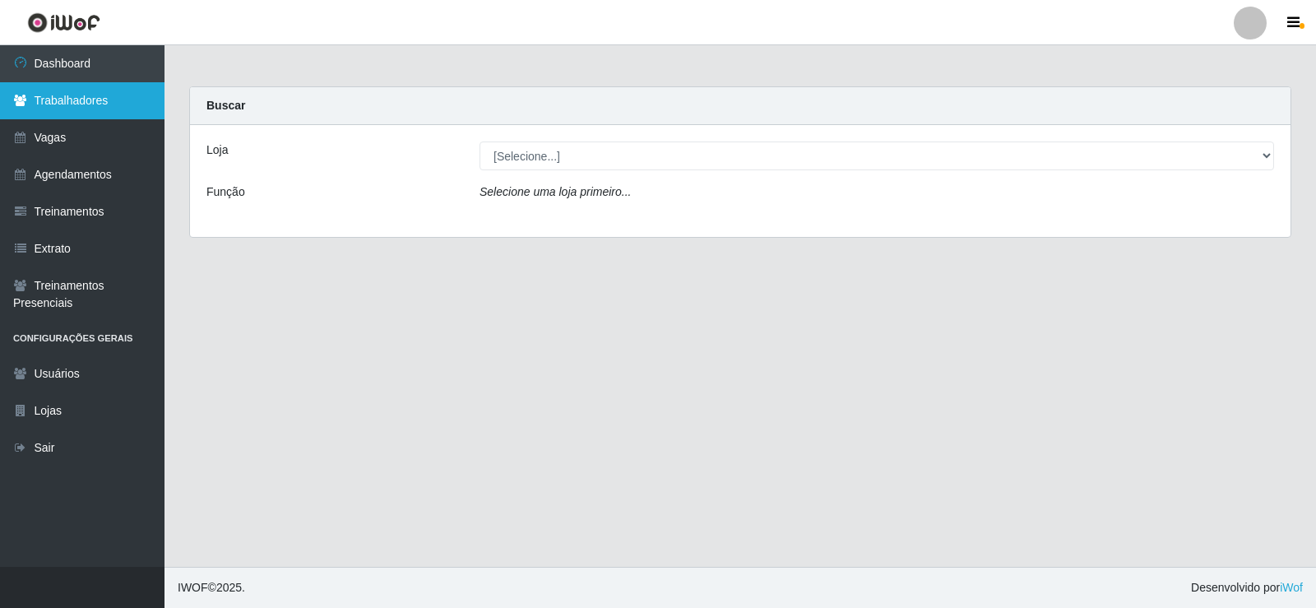
click at [86, 114] on link "Trabalhadores" at bounding box center [82, 100] width 165 height 37
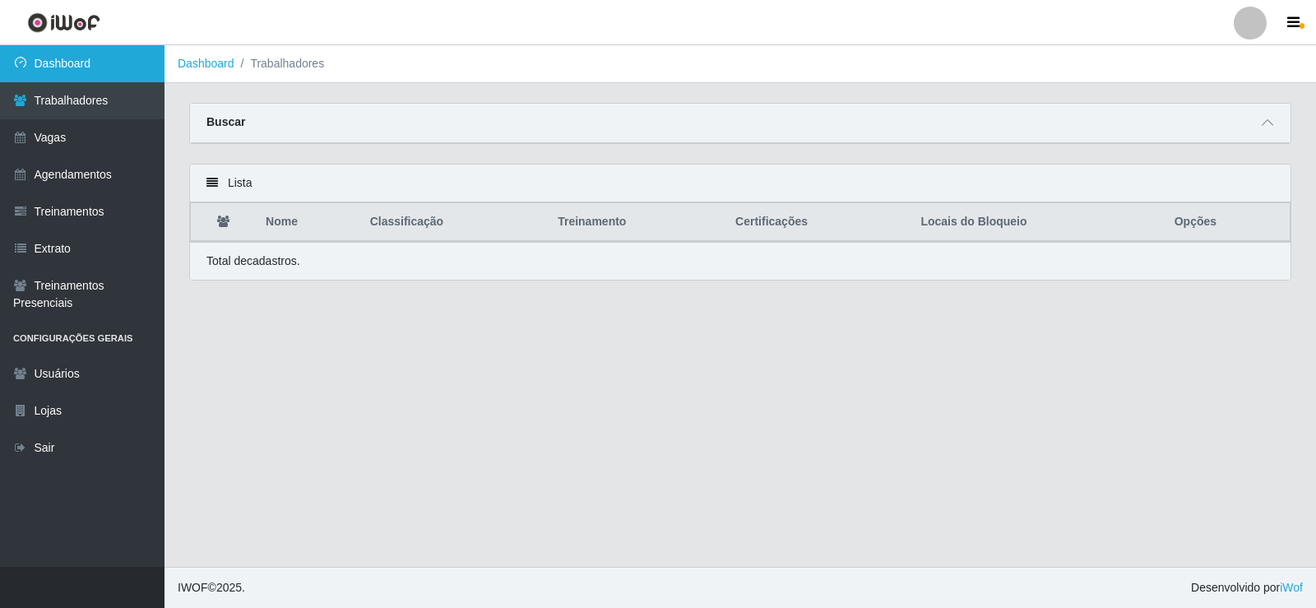
click at [138, 62] on link "Dashboard" at bounding box center [82, 63] width 165 height 37
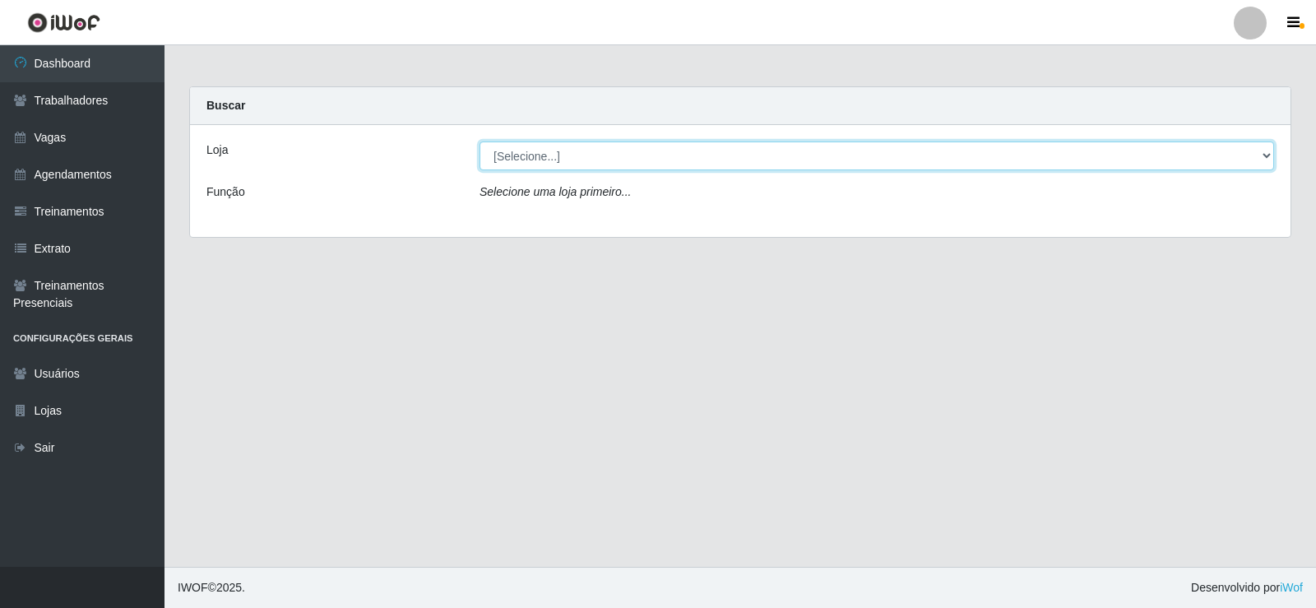
click at [548, 151] on select "[Selecione...] Supermercado Tadeu - [GEOGRAPHIC_DATA]" at bounding box center [877, 155] width 795 height 29
select select "195"
click at [480, 141] on select "[Selecione...] Supermercado Tadeu - [GEOGRAPHIC_DATA]" at bounding box center [877, 155] width 795 height 29
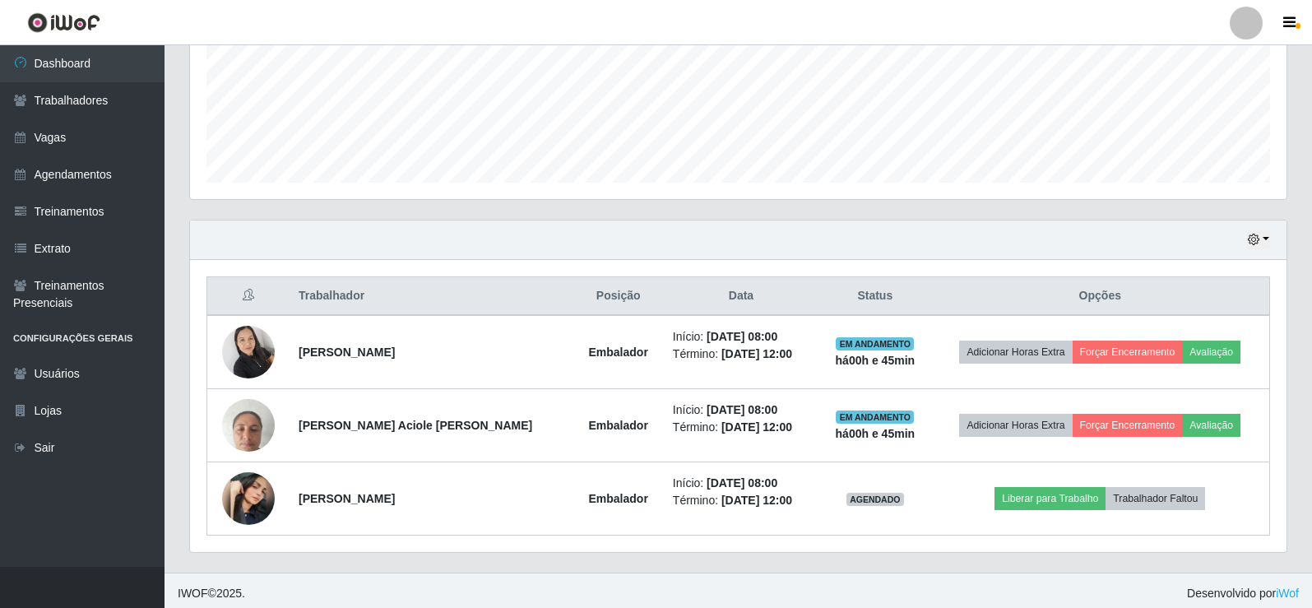
scroll to position [411, 0]
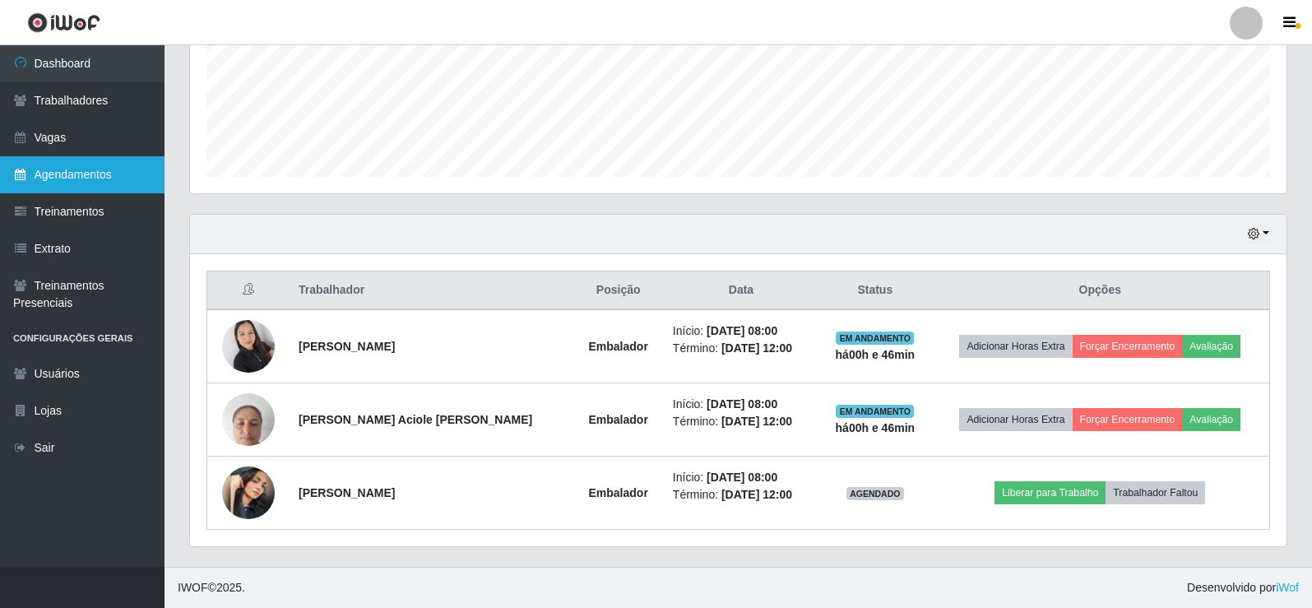
click at [95, 173] on link "Agendamentos" at bounding box center [82, 174] width 165 height 37
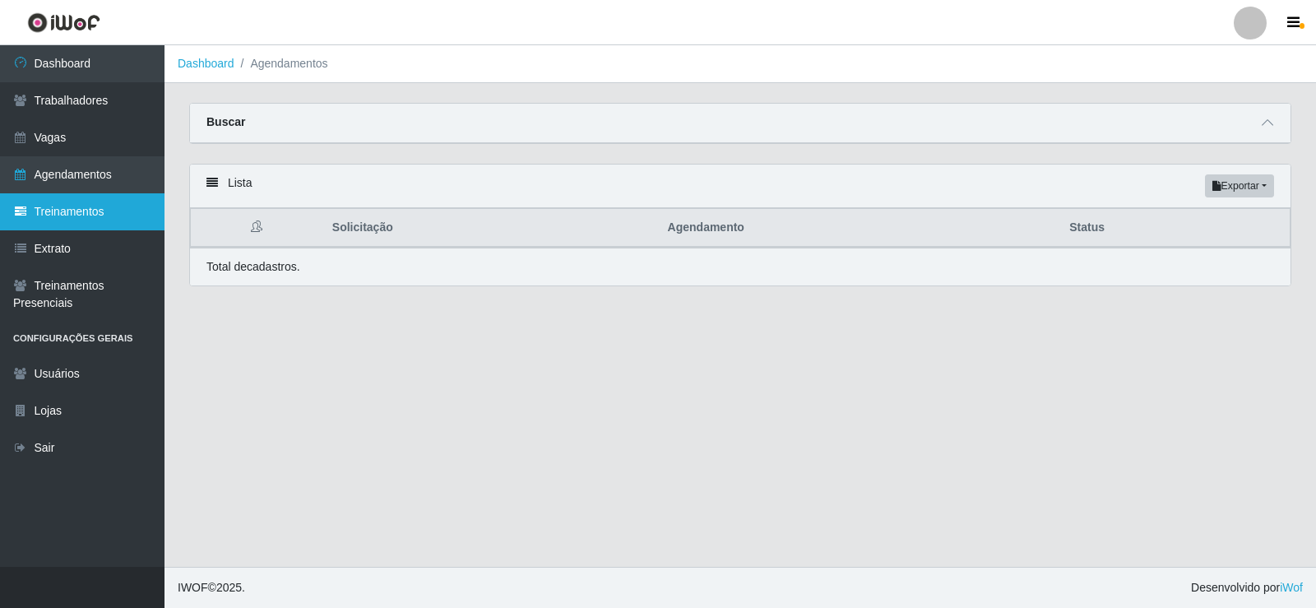
click at [127, 214] on link "Treinamentos" at bounding box center [82, 211] width 165 height 37
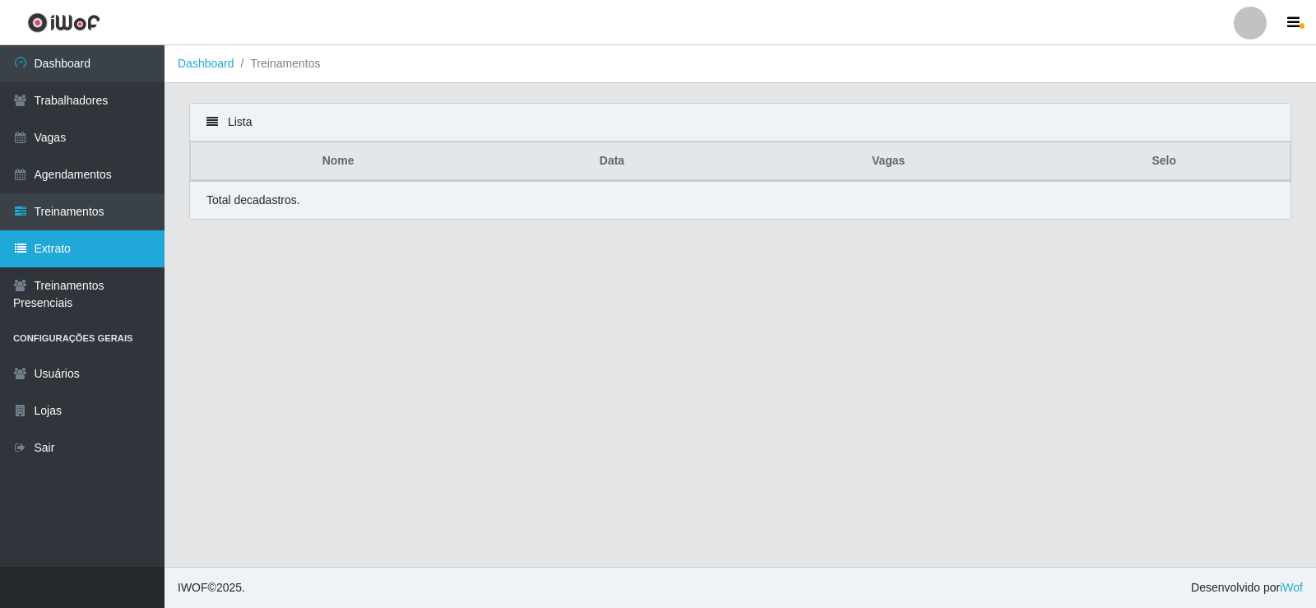
click at [126, 252] on link "Extrato" at bounding box center [82, 248] width 165 height 37
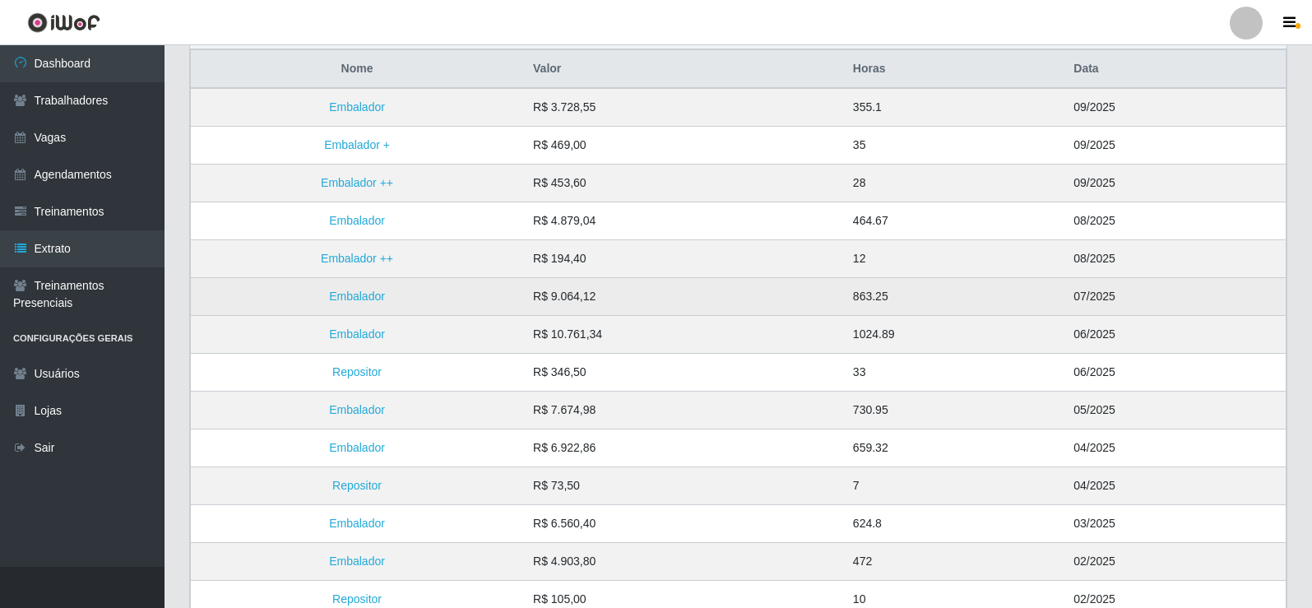
scroll to position [165, 0]
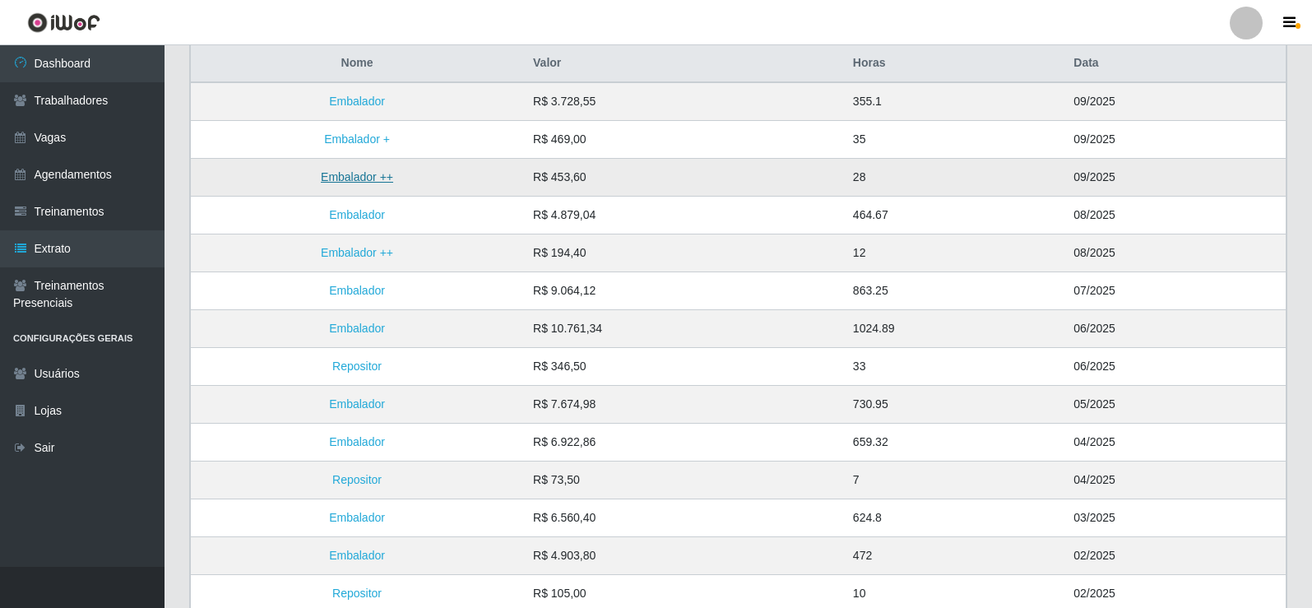
click at [391, 181] on link "Embalador ++" at bounding box center [357, 176] width 72 height 13
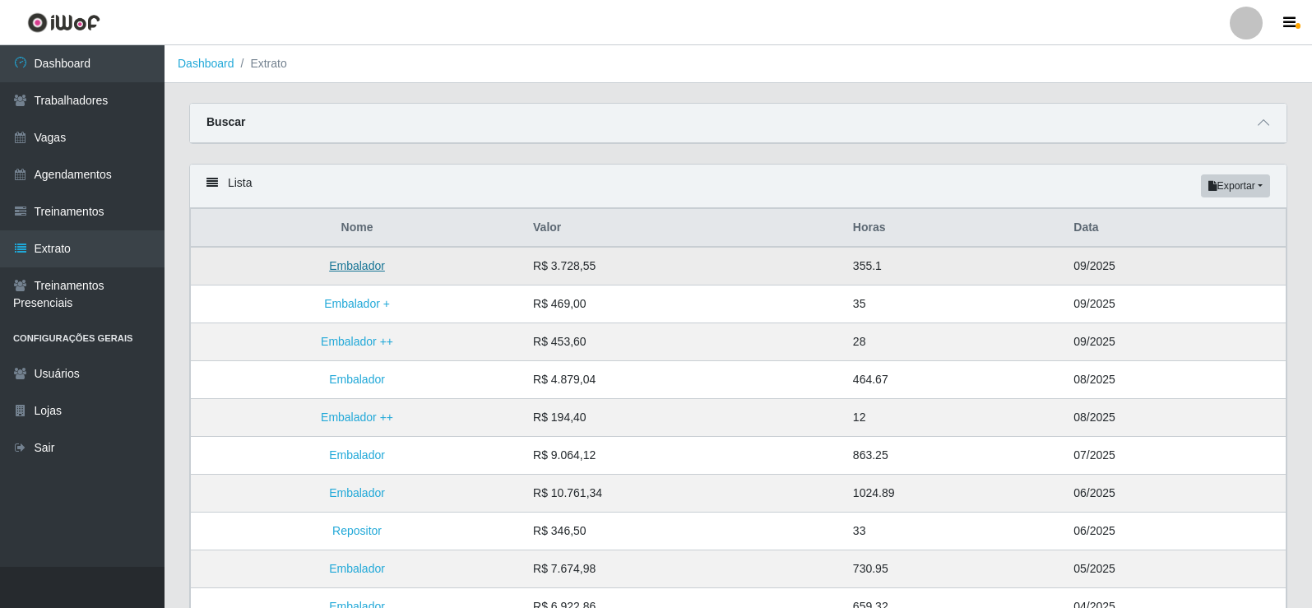
click at [382, 265] on link "Embalador" at bounding box center [357, 265] width 56 height 13
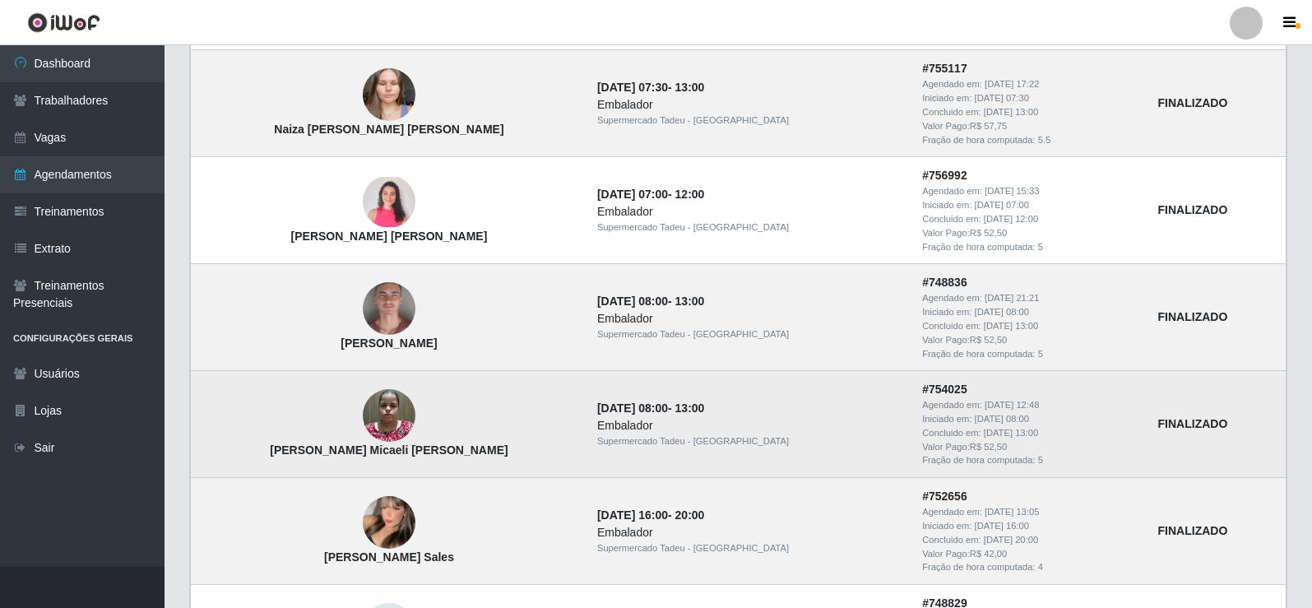
scroll to position [494, 0]
